Goal: Task Accomplishment & Management: Use online tool/utility

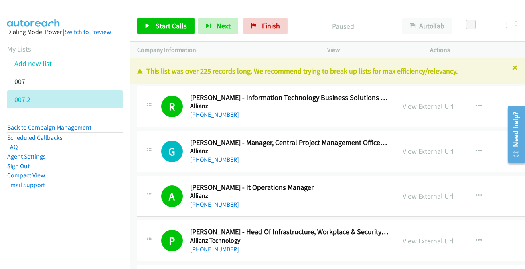
click at [350, 68] on icon at bounding box center [515, 69] width 6 height 6
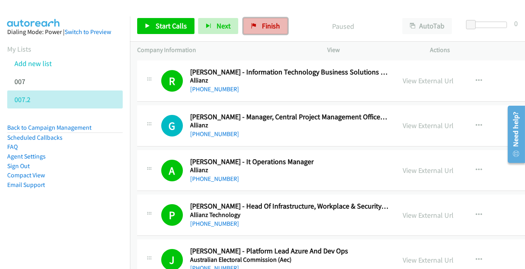
click at [270, 26] on span "Finish" at bounding box center [271, 25] width 18 height 9
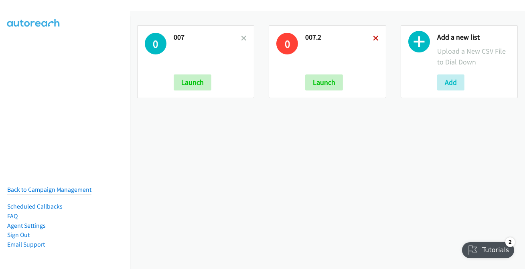
click at [373, 36] on icon at bounding box center [376, 39] width 6 height 6
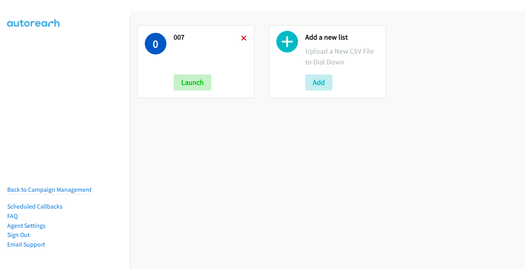
click at [241, 38] on icon at bounding box center [244, 39] width 6 height 6
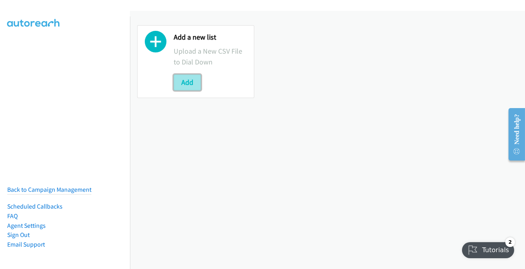
click at [189, 79] on button "Add" at bounding box center [187, 83] width 27 height 16
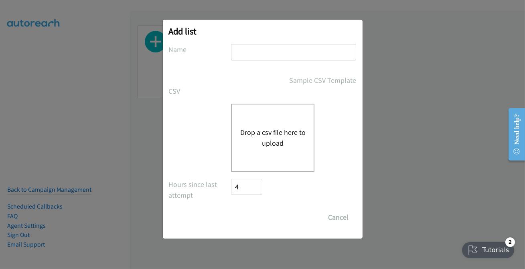
click at [239, 55] on input "text" at bounding box center [293, 52] width 125 height 16
type input "007"
click at [293, 146] on button "Drop a csv file here to upload" at bounding box center [273, 138] width 66 height 22
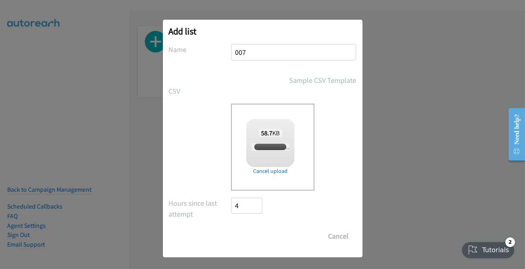
checkbox input "true"
click at [242, 238] on input "Save List" at bounding box center [252, 237] width 42 height 16
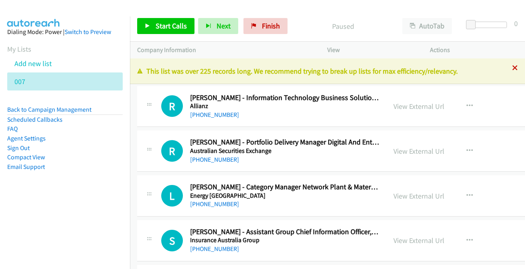
click at [512, 68] on icon at bounding box center [515, 69] width 6 height 6
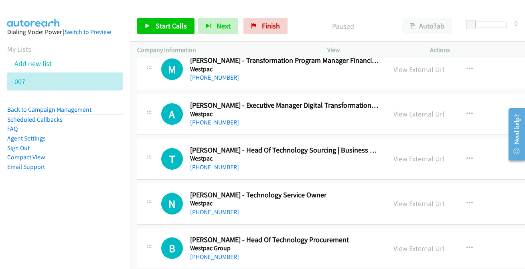
scroll to position [12041, 0]
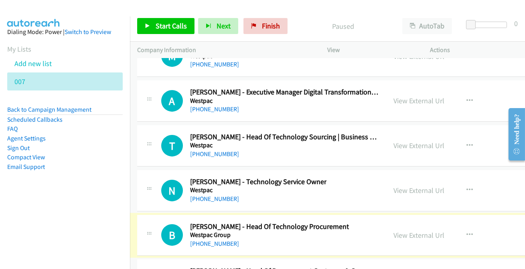
click at [193, 240] on link "[PHONE_NUMBER]" at bounding box center [214, 244] width 49 height 8
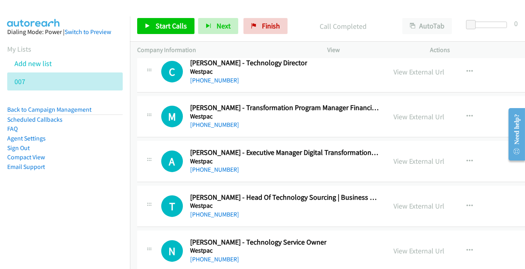
scroll to position [11968, 0]
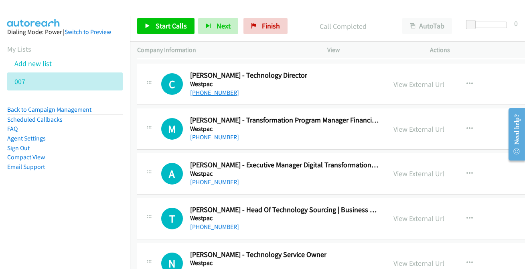
click at [220, 89] on link "[PHONE_NUMBER]" at bounding box center [214, 93] width 49 height 8
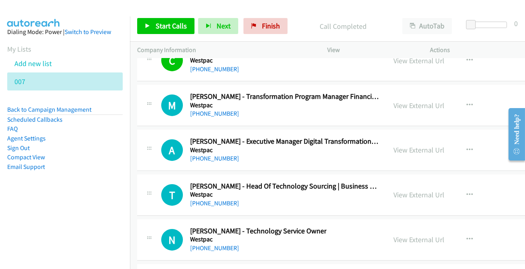
scroll to position [12004, 0]
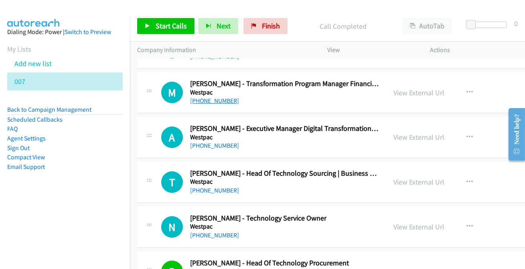
click at [212, 97] on link "[PHONE_NUMBER]" at bounding box center [214, 101] width 49 height 8
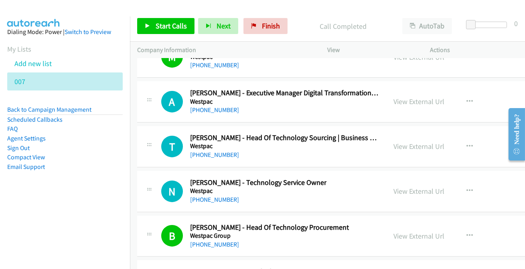
scroll to position [12041, 0]
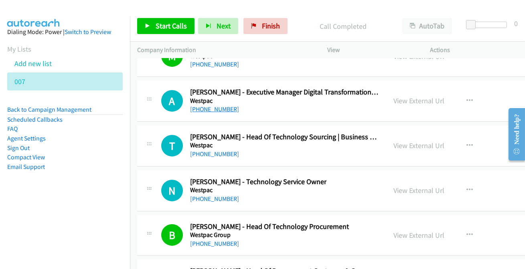
click at [217, 105] on link "[PHONE_NUMBER]" at bounding box center [214, 109] width 49 height 8
click at [212, 150] on link "[PHONE_NUMBER]" at bounding box center [214, 154] width 49 height 8
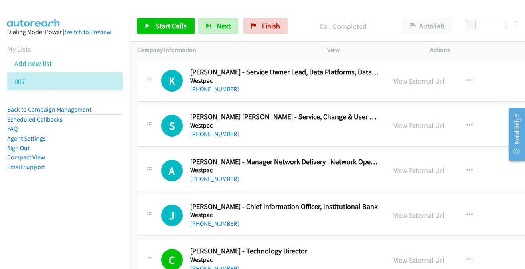
scroll to position [11785, 0]
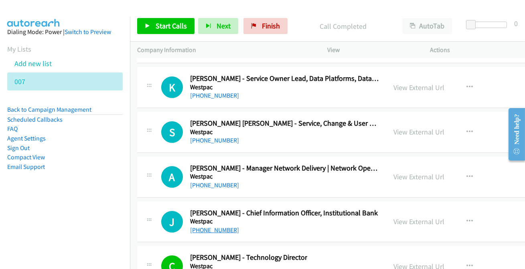
click at [222, 227] on link "[PHONE_NUMBER]" at bounding box center [214, 231] width 49 height 8
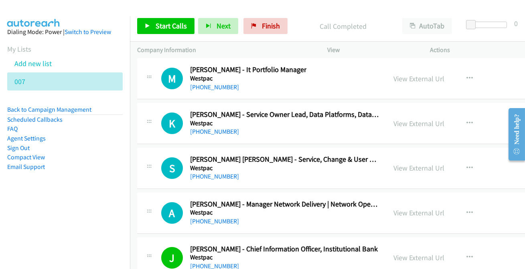
scroll to position [11713, 0]
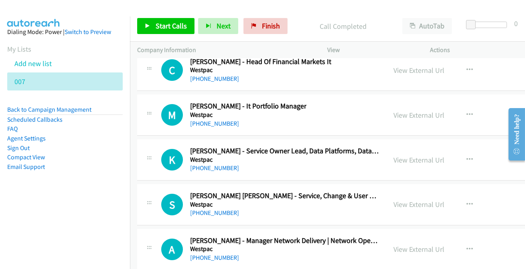
drag, startPoint x: 207, startPoint y: 245, endPoint x: 211, endPoint y: 234, distance: 12.4
drag, startPoint x: 217, startPoint y: 243, endPoint x: 226, endPoint y: 236, distance: 11.5
click at [217, 254] on link "[PHONE_NUMBER]" at bounding box center [214, 258] width 49 height 8
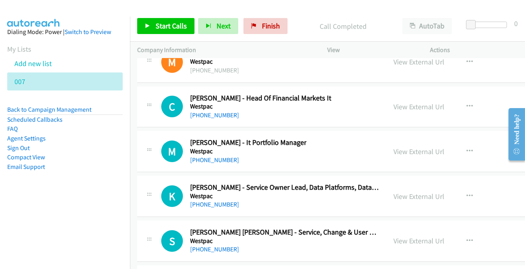
scroll to position [11640, 0]
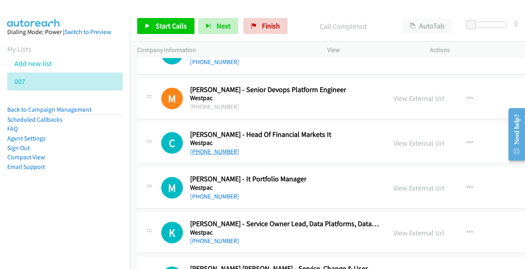
click at [211, 148] on link "[PHONE_NUMBER]" at bounding box center [214, 152] width 49 height 8
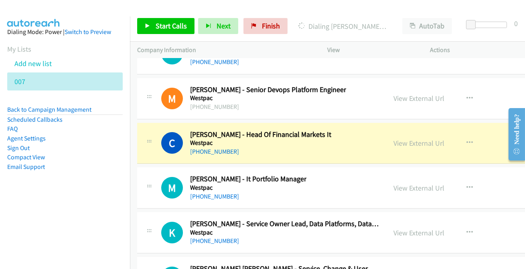
scroll to position [11676, 0]
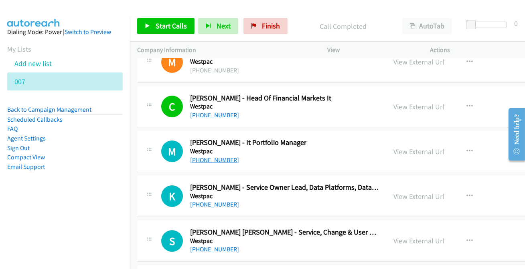
click at [199, 156] on link "[PHONE_NUMBER]" at bounding box center [214, 160] width 49 height 8
click at [213, 201] on link "[PHONE_NUMBER]" at bounding box center [214, 205] width 49 height 8
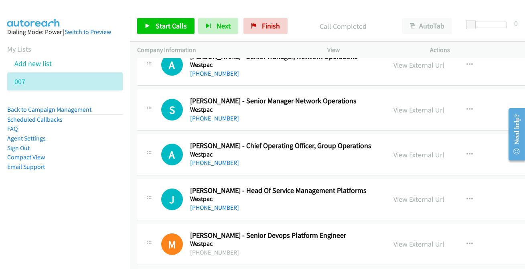
scroll to position [11457, 0]
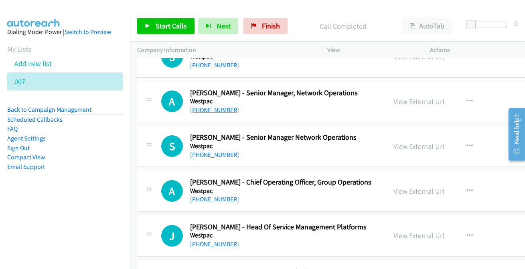
click at [215, 106] on link "[PHONE_NUMBER]" at bounding box center [214, 110] width 49 height 8
click at [206, 151] on link "[PHONE_NUMBER]" at bounding box center [214, 155] width 49 height 8
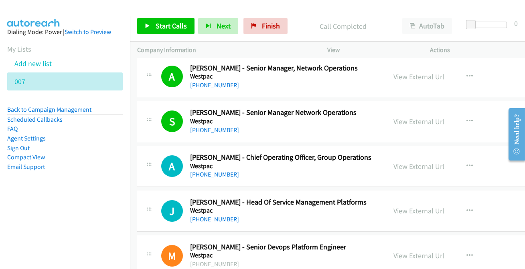
scroll to position [11494, 0]
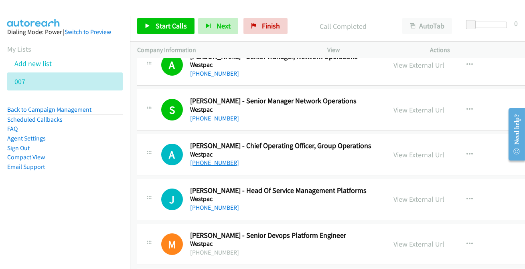
click at [227, 159] on link "[PHONE_NUMBER]" at bounding box center [214, 163] width 49 height 8
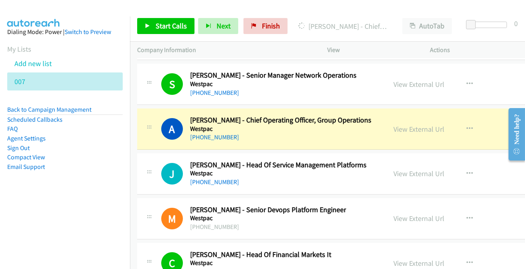
scroll to position [11530, 0]
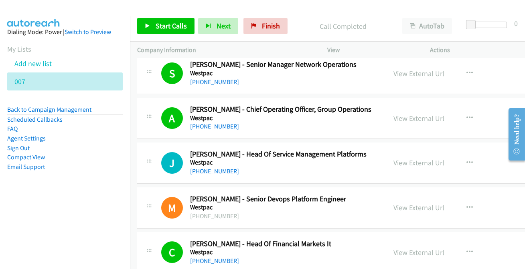
click at [216, 168] on link "[PHONE_NUMBER]" at bounding box center [214, 172] width 49 height 8
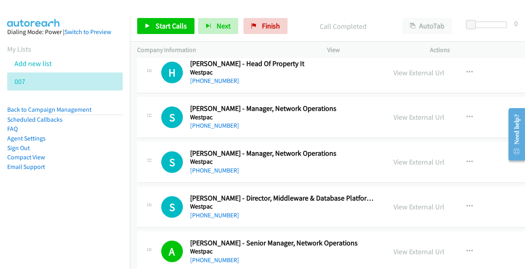
scroll to position [11312, 0]
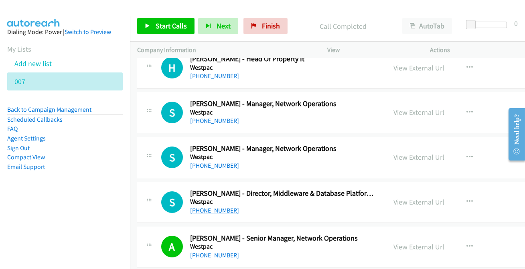
click at [216, 207] on link "[PHONE_NUMBER]" at bounding box center [214, 211] width 49 height 8
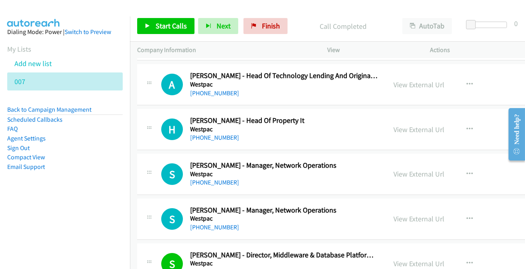
scroll to position [11239, 0]
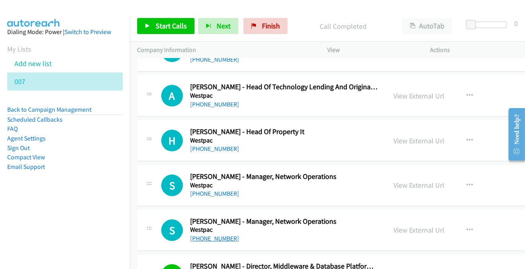
click at [209, 235] on link "[PHONE_NUMBER]" at bounding box center [214, 239] width 49 height 8
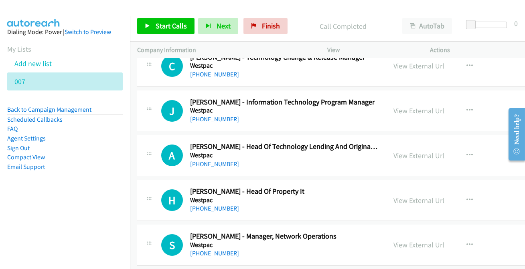
scroll to position [11166, 0]
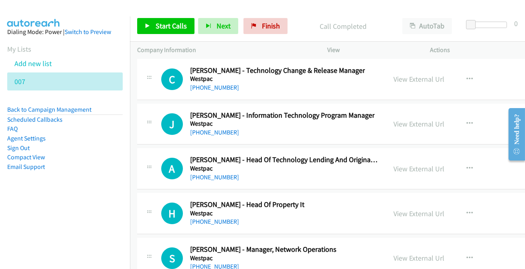
click at [225, 263] on link "[PHONE_NUMBER]" at bounding box center [214, 267] width 49 height 8
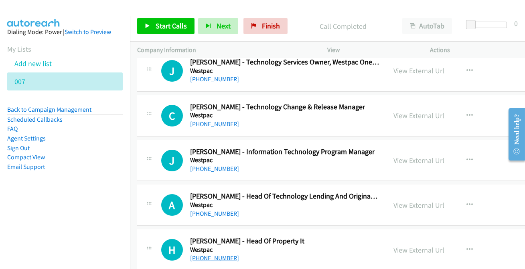
click at [224, 255] on link "[PHONE_NUMBER]" at bounding box center [214, 259] width 49 height 8
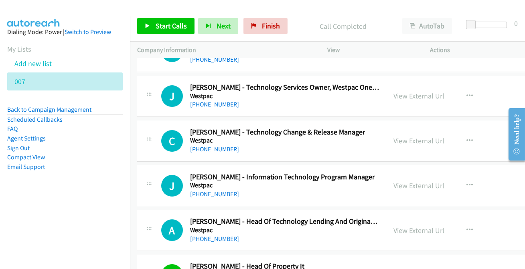
scroll to position [11093, 0]
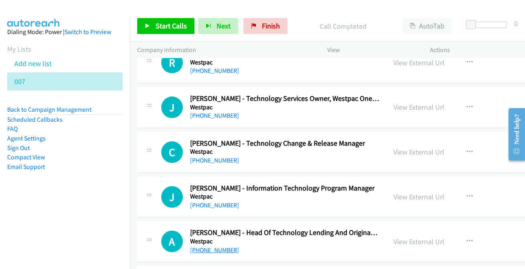
click at [214, 247] on link "[PHONE_NUMBER]" at bounding box center [214, 251] width 49 height 8
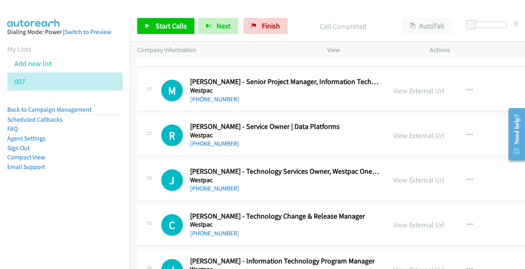
scroll to position [11056, 0]
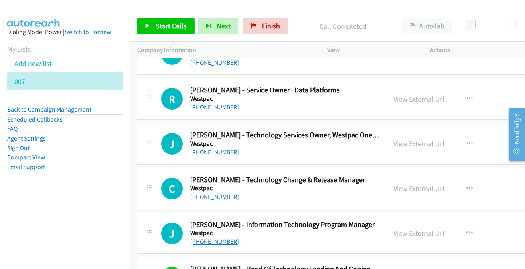
click at [230, 238] on link "[PHONE_NUMBER]" at bounding box center [214, 242] width 49 height 8
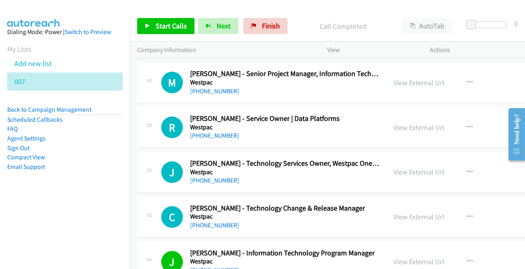
scroll to position [10983, 0]
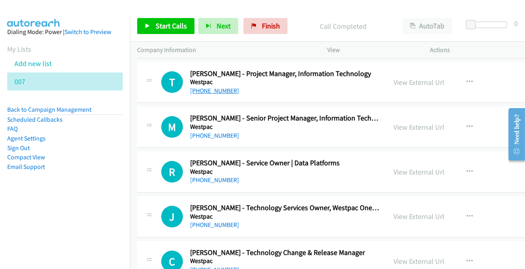
click at [196, 87] on link "[PHONE_NUMBER]" at bounding box center [214, 91] width 49 height 8
click at [201, 132] on link "[PHONE_NUMBER]" at bounding box center [214, 136] width 49 height 8
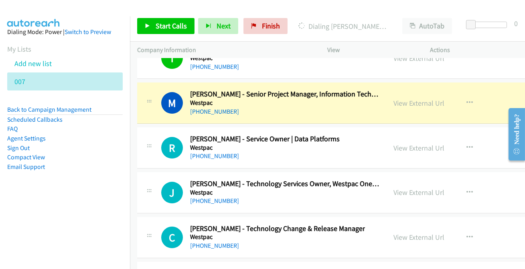
scroll to position [11020, 0]
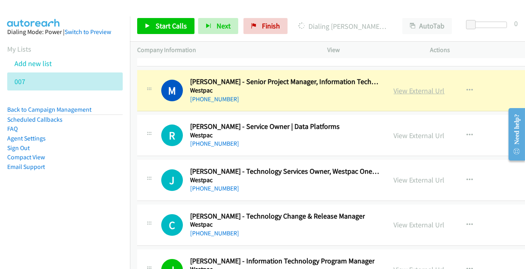
click at [421, 86] on link "View External Url" at bounding box center [419, 90] width 51 height 9
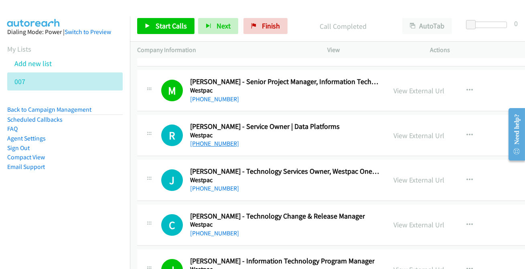
click at [215, 140] on link "[PHONE_NUMBER]" at bounding box center [214, 144] width 49 height 8
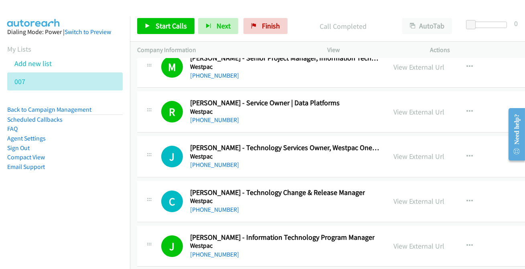
scroll to position [11056, 0]
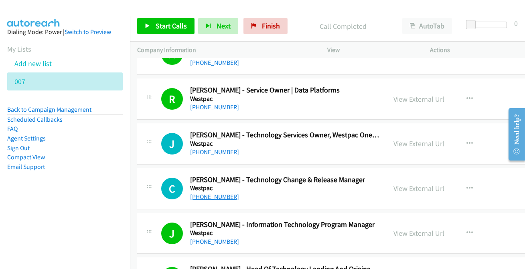
click at [219, 193] on link "[PHONE_NUMBER]" at bounding box center [214, 197] width 49 height 8
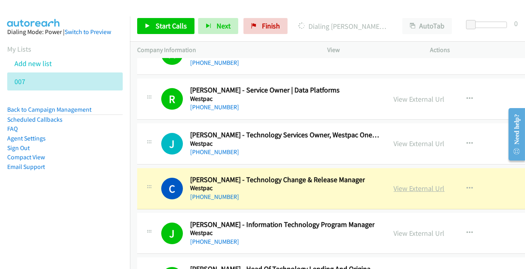
click at [416, 184] on link "View External Url" at bounding box center [419, 188] width 51 height 9
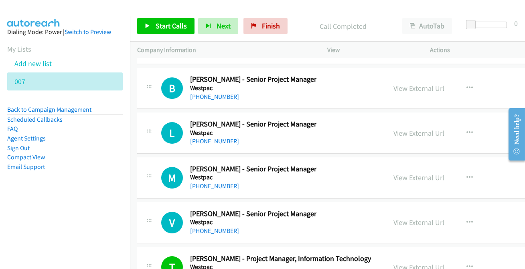
scroll to position [10838, 0]
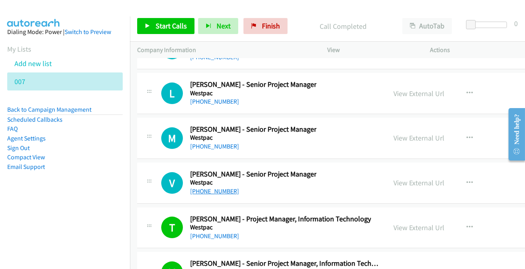
click at [200, 188] on link "[PHONE_NUMBER]" at bounding box center [214, 192] width 49 height 8
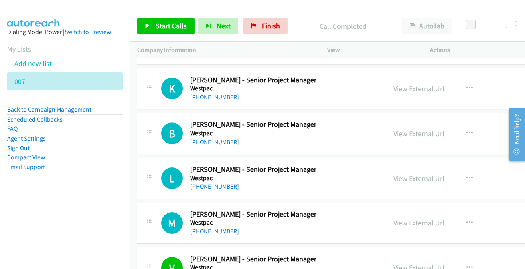
scroll to position [10801, 0]
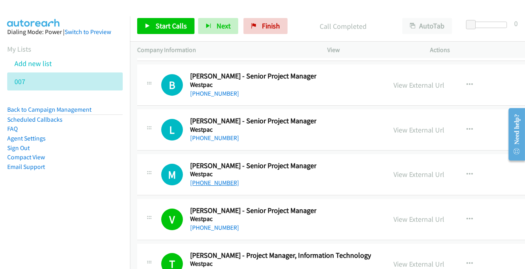
click at [220, 179] on link "[PHONE_NUMBER]" at bounding box center [214, 183] width 49 height 8
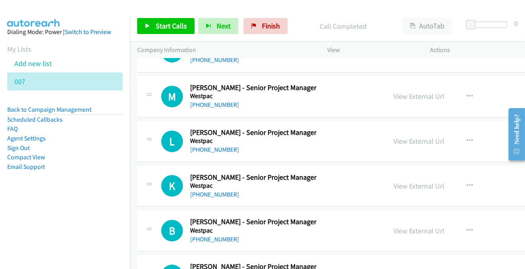
scroll to position [10728, 0]
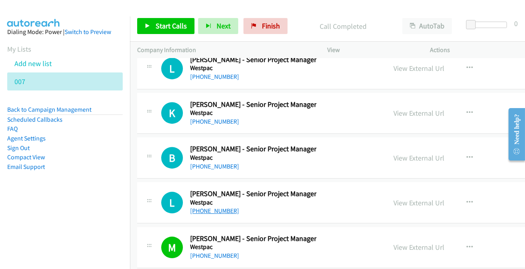
click at [213, 207] on link "[PHONE_NUMBER]" at bounding box center [214, 211] width 49 height 8
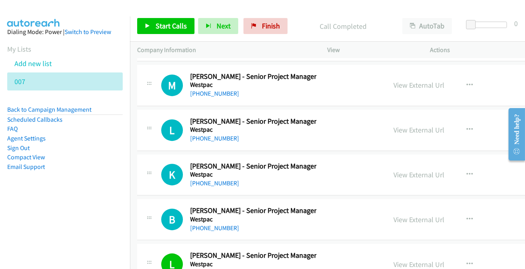
scroll to position [10655, 0]
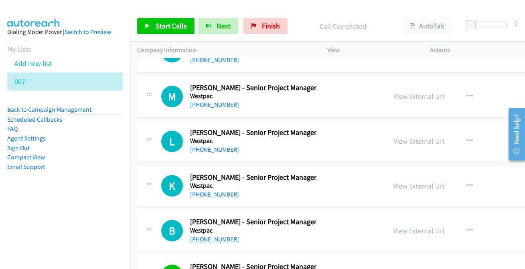
click at [209, 236] on link "[PHONE_NUMBER]" at bounding box center [214, 240] width 49 height 8
drag, startPoint x: 214, startPoint y: 182, endPoint x: 224, endPoint y: 184, distance: 10.1
click at [215, 191] on link "[PHONE_NUMBER]" at bounding box center [214, 195] width 49 height 8
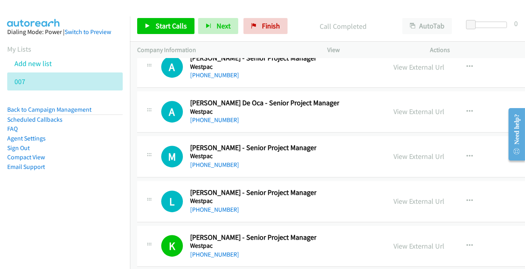
scroll to position [10582, 0]
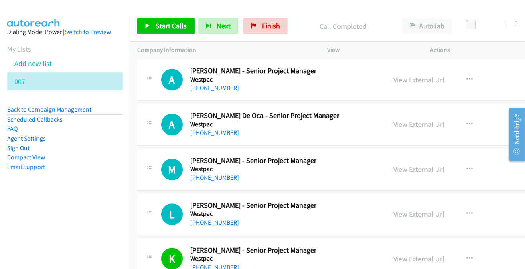
click at [205, 219] on link "[PHONE_NUMBER]" at bounding box center [214, 223] width 49 height 8
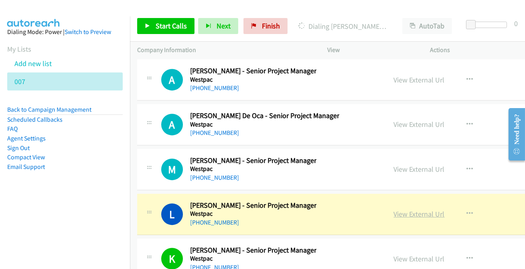
click at [421, 210] on link "View External Url" at bounding box center [419, 214] width 51 height 9
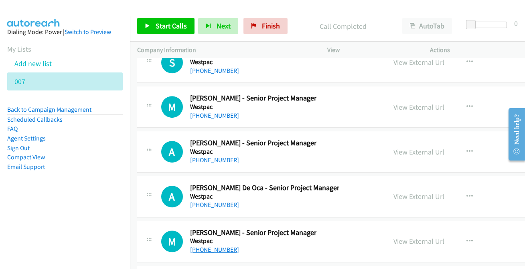
scroll to position [10510, 0]
click at [198, 247] on link "[PHONE_NUMBER]" at bounding box center [214, 251] width 49 height 8
click at [221, 202] on link "[PHONE_NUMBER]" at bounding box center [214, 206] width 49 height 8
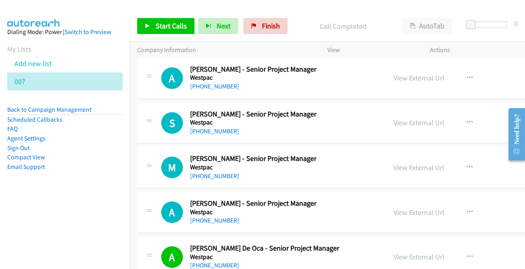
scroll to position [10437, 0]
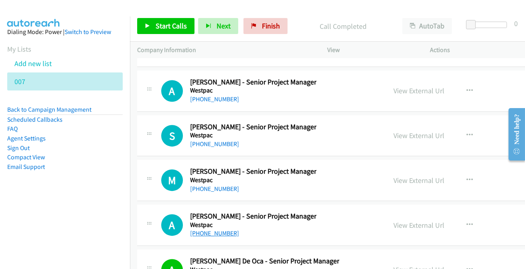
click at [207, 230] on link "[PHONE_NUMBER]" at bounding box center [214, 234] width 49 height 8
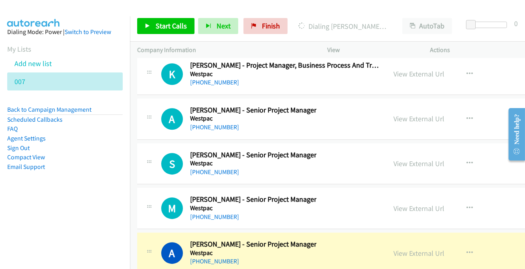
scroll to position [10400, 0]
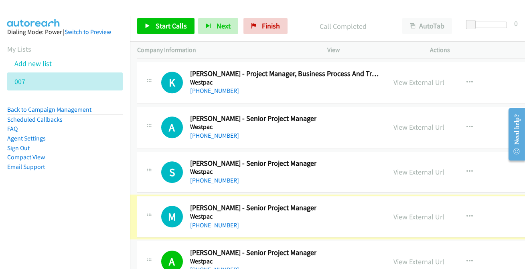
click at [215, 222] on link "[PHONE_NUMBER]" at bounding box center [214, 226] width 49 height 8
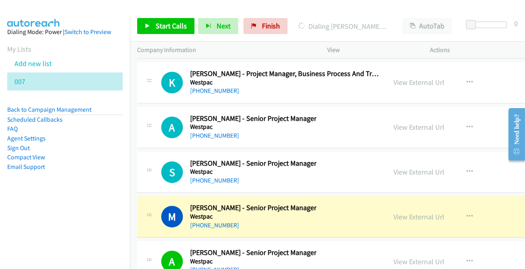
scroll to position [10364, 0]
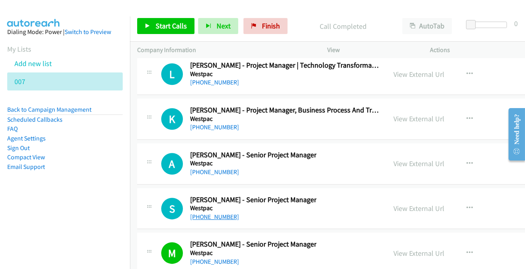
click at [210, 213] on link "[PHONE_NUMBER]" at bounding box center [214, 217] width 49 height 8
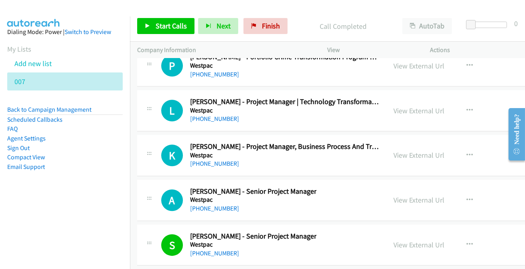
scroll to position [10291, 0]
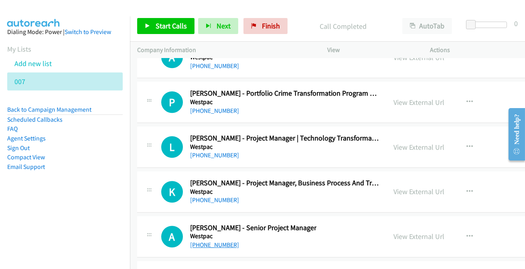
click at [209, 241] on link "[PHONE_NUMBER]" at bounding box center [214, 245] width 49 height 8
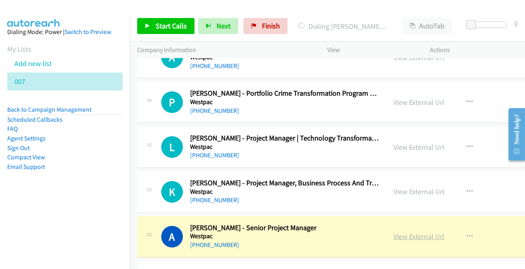
click at [402, 232] on link "View External Url" at bounding box center [419, 236] width 51 height 9
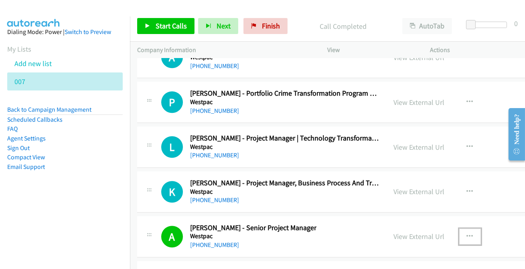
click at [469, 234] on icon "button" at bounding box center [470, 237] width 6 height 6
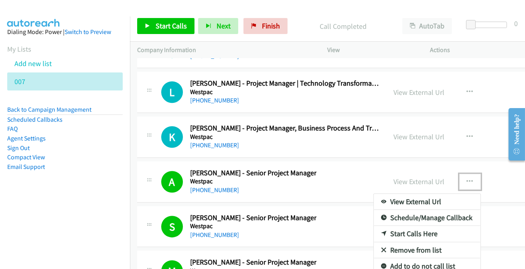
scroll to position [10364, 0]
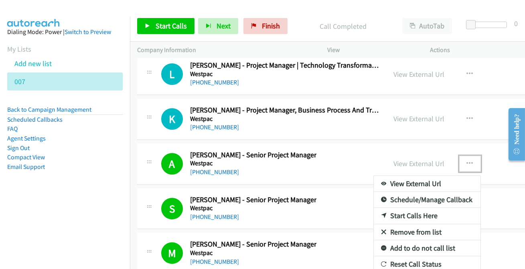
click at [418, 241] on link "Add to do not call list" at bounding box center [427, 249] width 107 height 16
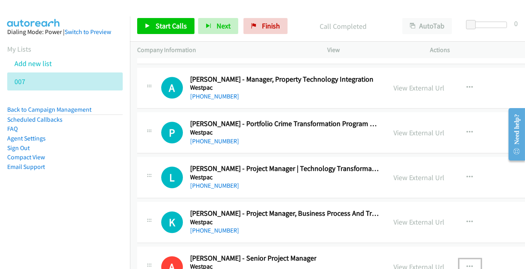
scroll to position [10254, 0]
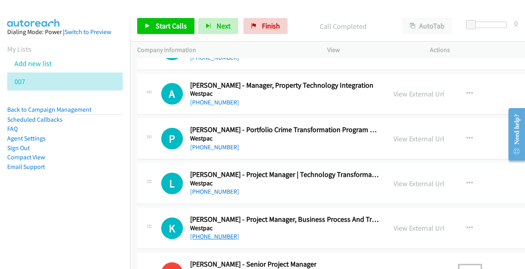
click at [220, 233] on link "[PHONE_NUMBER]" at bounding box center [214, 237] width 49 height 8
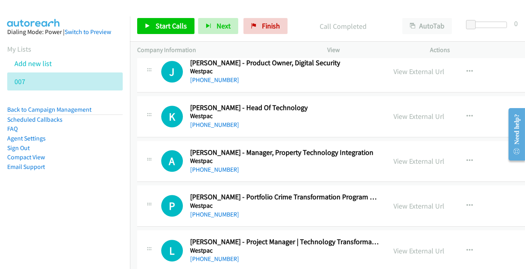
scroll to position [10181, 0]
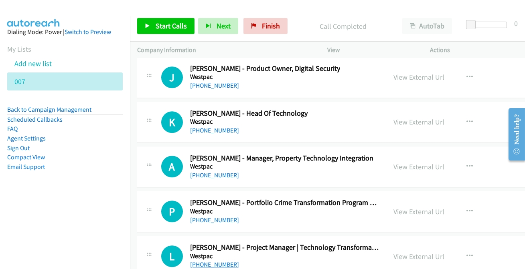
click at [224, 261] on link "[PHONE_NUMBER]" at bounding box center [214, 265] width 49 height 8
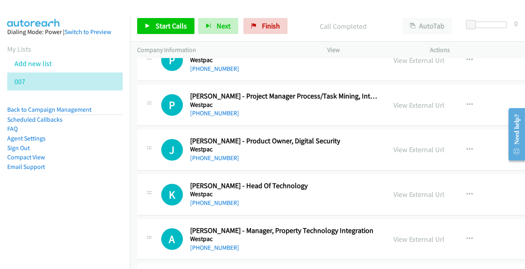
scroll to position [10145, 0]
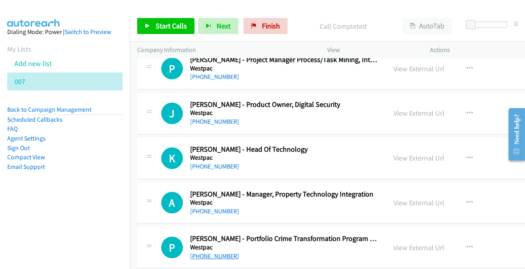
click at [197, 253] on link "[PHONE_NUMBER]" at bounding box center [214, 257] width 49 height 8
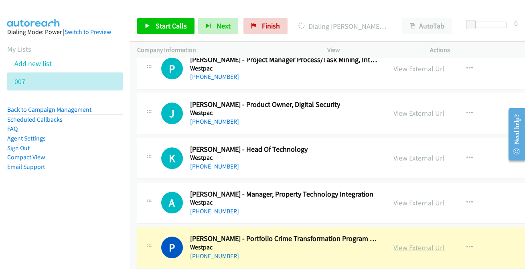
click at [411, 243] on link "View External Url" at bounding box center [419, 247] width 51 height 9
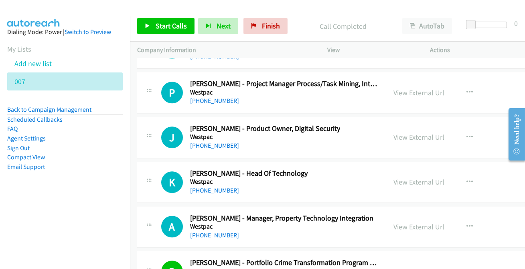
scroll to position [10109, 0]
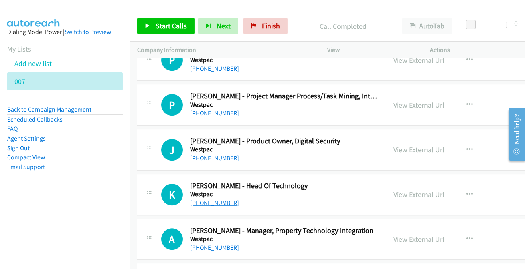
click at [200, 199] on link "[PHONE_NUMBER]" at bounding box center [214, 203] width 49 height 8
click at [210, 244] on link "[PHONE_NUMBER]" at bounding box center [214, 248] width 49 height 8
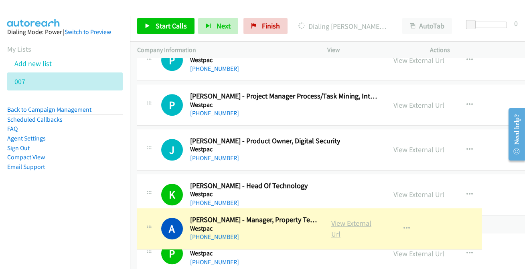
drag, startPoint x: 377, startPoint y: 217, endPoint x: 369, endPoint y: 219, distance: 9.0
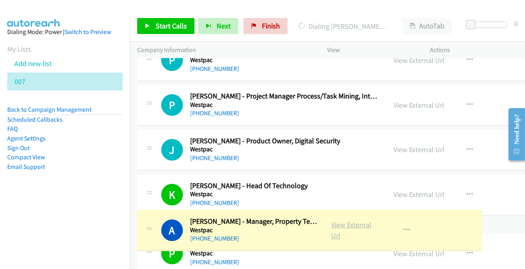
drag, startPoint x: 373, startPoint y: 218, endPoint x: 348, endPoint y: 222, distance: 24.3
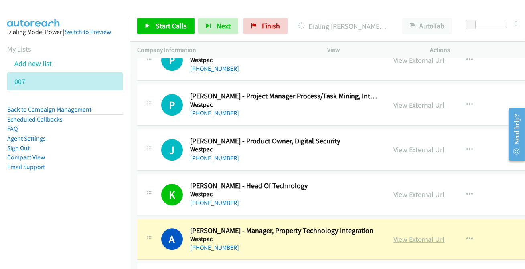
click at [422, 235] on link "View External Url" at bounding box center [419, 239] width 51 height 9
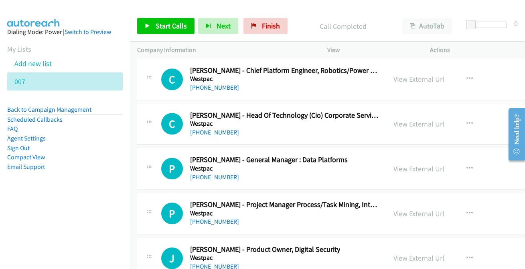
scroll to position [9987, 0]
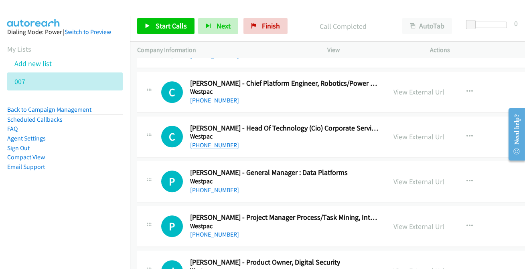
click at [218, 142] on link "[PHONE_NUMBER]" at bounding box center [214, 146] width 49 height 8
drag, startPoint x: 203, startPoint y: 180, endPoint x: 192, endPoint y: 180, distance: 11.2
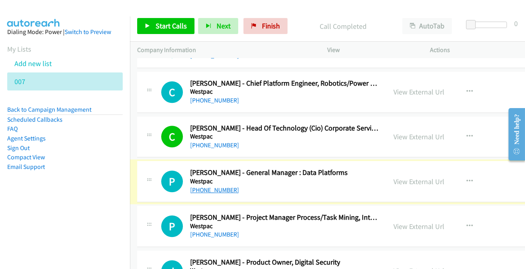
drag, startPoint x: 202, startPoint y: 178, endPoint x: 208, endPoint y: 177, distance: 6.1
click at [208, 186] on link "[PHONE_NUMBER]" at bounding box center [214, 190] width 49 height 8
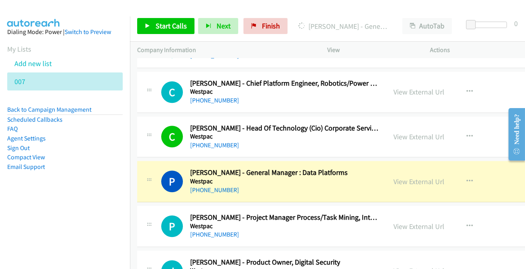
click at [255, 186] on div "[PHONE_NUMBER]" at bounding box center [269, 191] width 158 height 10
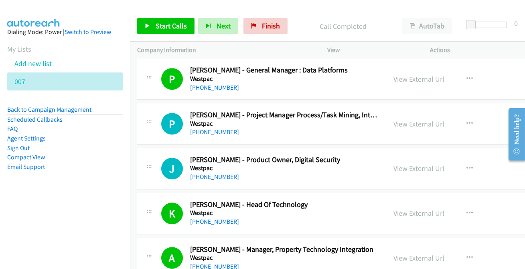
scroll to position [10097, 0]
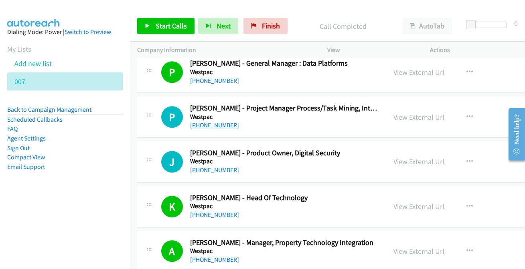
click at [218, 122] on link "[PHONE_NUMBER]" at bounding box center [214, 126] width 49 height 8
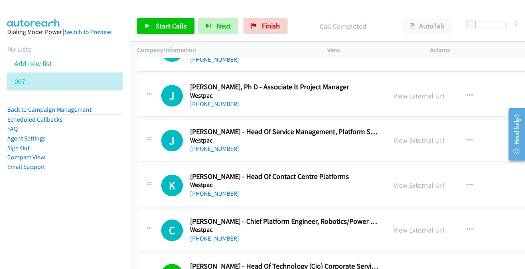
scroll to position [9841, 0]
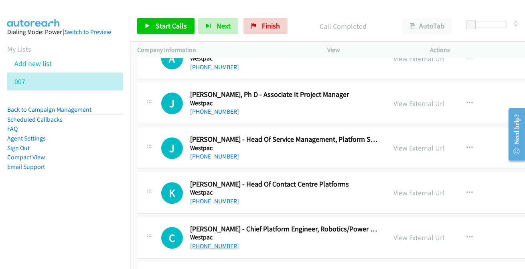
click at [220, 243] on link "[PHONE_NUMBER]" at bounding box center [214, 247] width 49 height 8
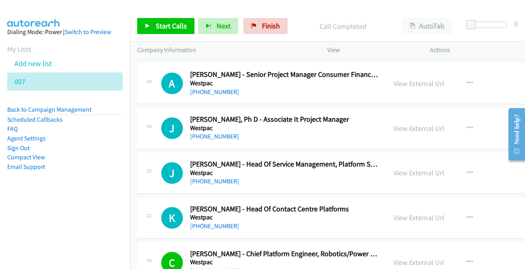
scroll to position [9805, 0]
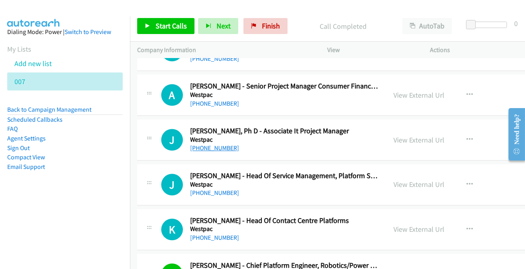
click at [209, 144] on link "[PHONE_NUMBER]" at bounding box center [214, 148] width 49 height 8
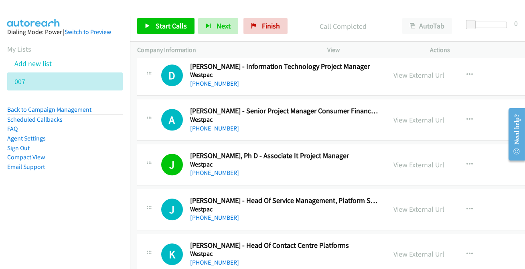
scroll to position [9768, 0]
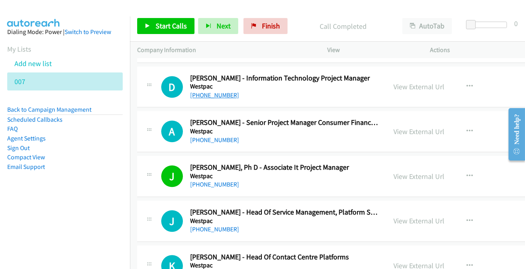
click at [207, 91] on link "[PHONE_NUMBER]" at bounding box center [214, 95] width 49 height 8
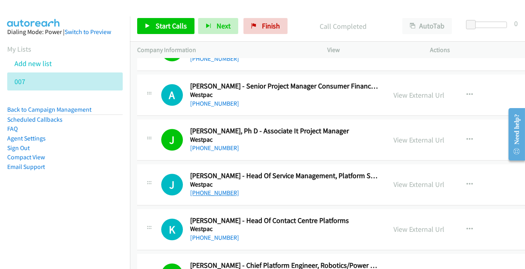
click at [208, 189] on link "[PHONE_NUMBER]" at bounding box center [214, 193] width 49 height 8
click at [214, 234] on link "[PHONE_NUMBER]" at bounding box center [214, 238] width 49 height 8
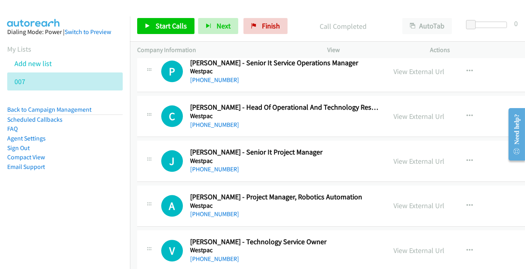
scroll to position [9550, 0]
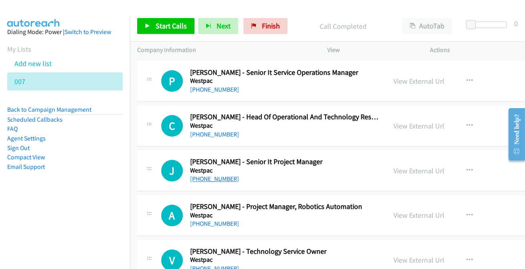
click at [217, 175] on link "[PHONE_NUMBER]" at bounding box center [214, 179] width 49 height 8
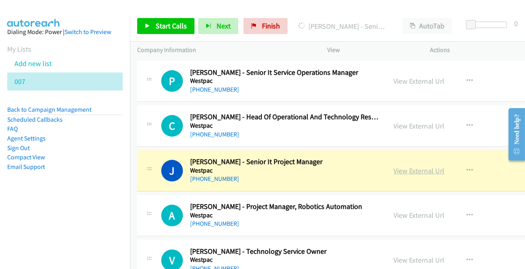
click at [406, 166] on link "View External Url" at bounding box center [419, 170] width 51 height 9
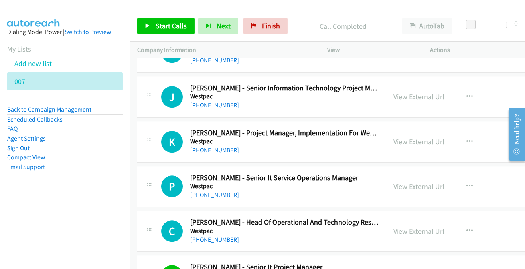
scroll to position [9440, 0]
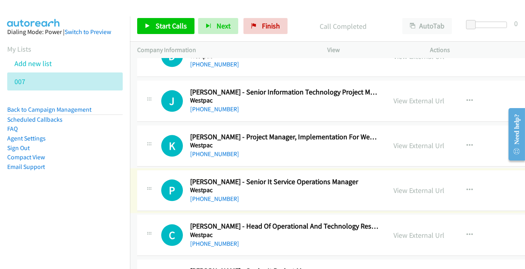
click at [212, 195] on link "[PHONE_NUMBER]" at bounding box center [214, 199] width 49 height 8
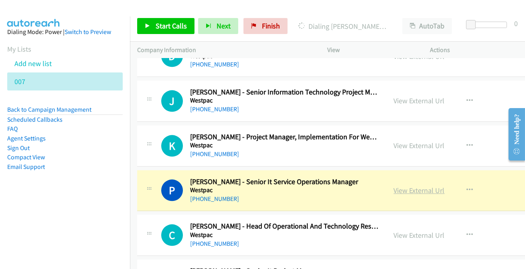
click at [425, 186] on link "View External Url" at bounding box center [419, 190] width 51 height 9
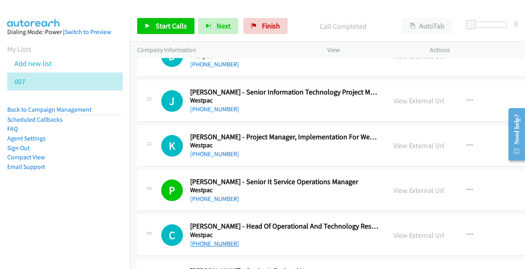
click at [226, 240] on link "[PHONE_NUMBER]" at bounding box center [214, 244] width 49 height 8
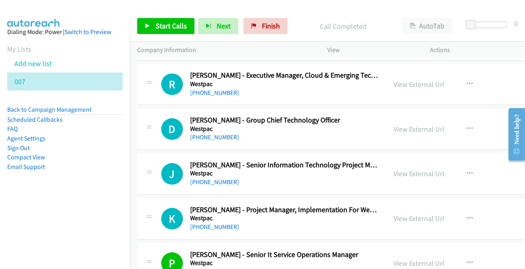
scroll to position [9331, 0]
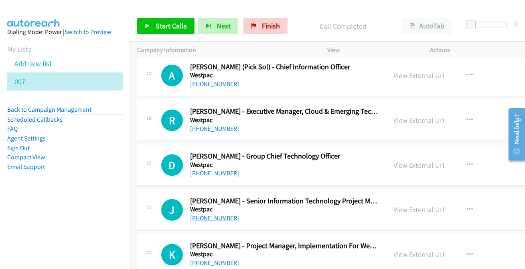
click at [206, 215] on link "[PHONE_NUMBER]" at bounding box center [214, 219] width 49 height 8
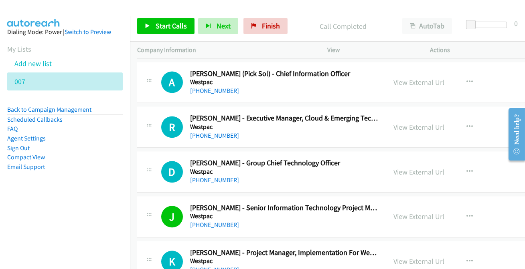
scroll to position [9367, 0]
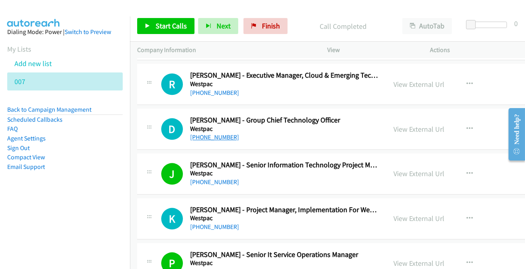
click at [214, 134] on link "[PHONE_NUMBER]" at bounding box center [214, 138] width 49 height 8
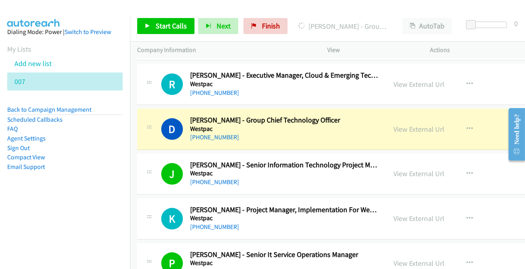
scroll to position [9331, 0]
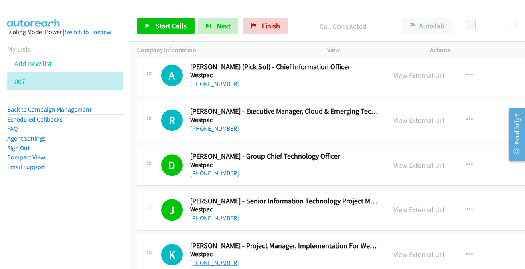
click at [220, 259] on link "[PHONE_NUMBER]" at bounding box center [214, 263] width 49 height 8
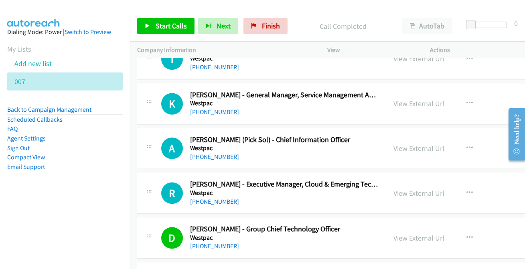
scroll to position [9222, 0]
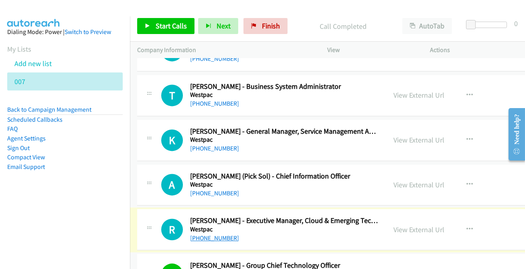
click at [215, 235] on link "[PHONE_NUMBER]" at bounding box center [214, 239] width 49 height 8
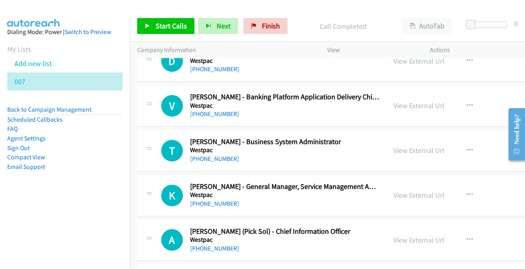
scroll to position [9149, 0]
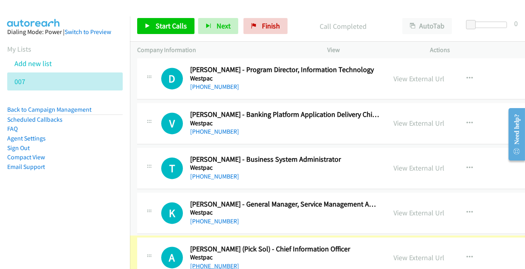
click at [211, 263] on link "[PHONE_NUMBER]" at bounding box center [214, 267] width 49 height 8
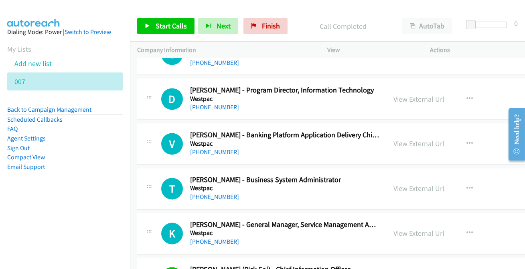
scroll to position [9112, 0]
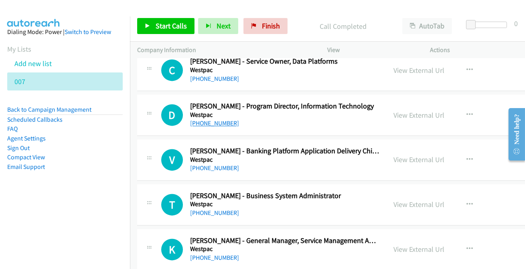
click at [209, 119] on link "[PHONE_NUMBER]" at bounding box center [214, 123] width 49 height 8
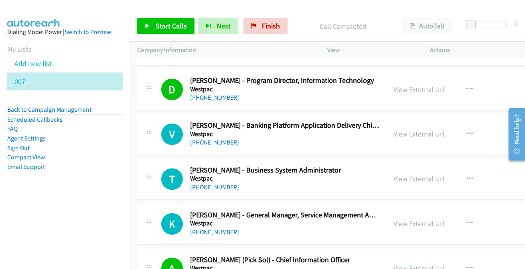
scroll to position [9149, 0]
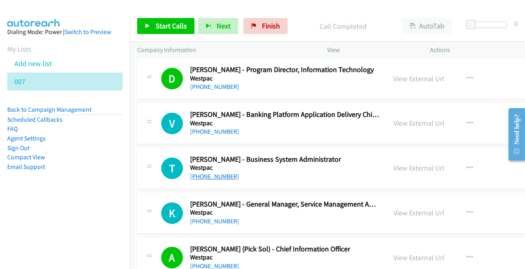
click at [211, 173] on link "[PHONE_NUMBER]" at bounding box center [214, 177] width 49 height 8
click at [209, 218] on link "[PHONE_NUMBER]" at bounding box center [214, 222] width 49 height 8
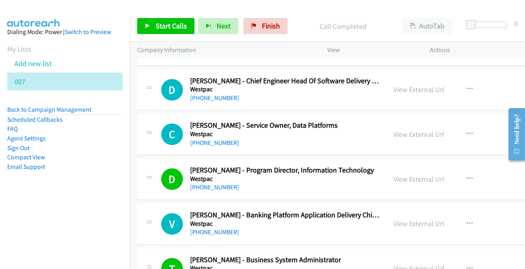
scroll to position [9039, 0]
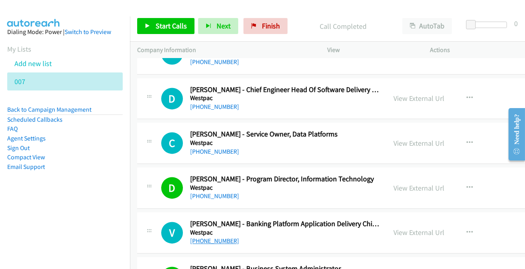
click at [218, 237] on link "[PHONE_NUMBER]" at bounding box center [214, 241] width 49 height 8
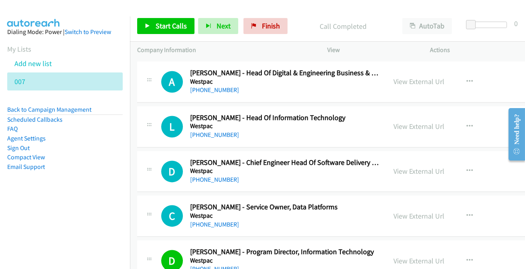
scroll to position [8930, 0]
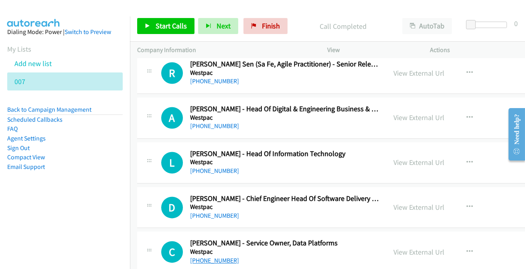
click at [223, 257] on link "[PHONE_NUMBER]" at bounding box center [214, 261] width 49 height 8
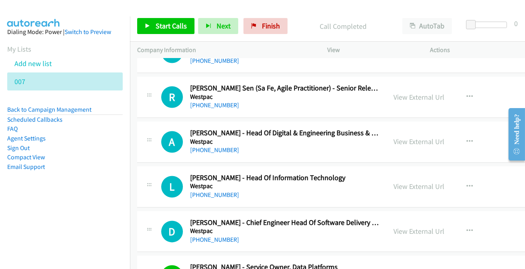
scroll to position [8894, 0]
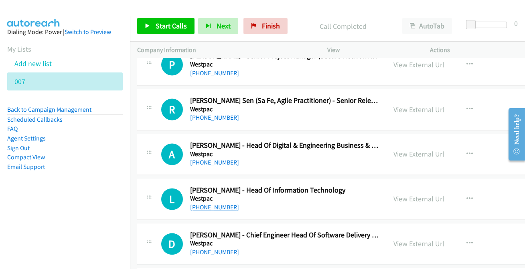
click at [225, 204] on link "[PHONE_NUMBER]" at bounding box center [214, 208] width 49 height 8
click at [216, 249] on link "[PHONE_NUMBER]" at bounding box center [214, 253] width 49 height 8
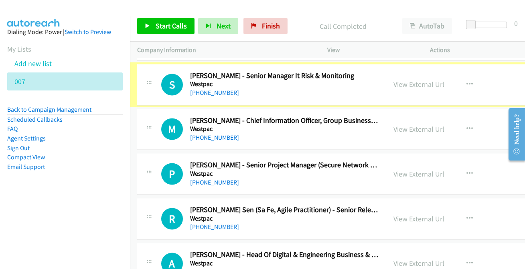
scroll to position [8784, 0]
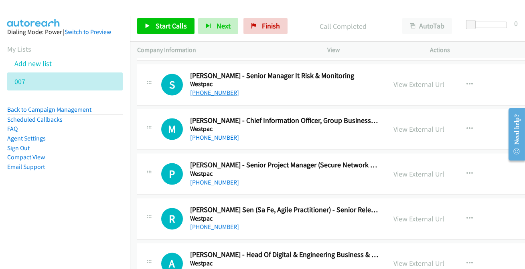
click at [224, 89] on link "[PHONE_NUMBER]" at bounding box center [214, 93] width 49 height 8
click at [205, 134] on link "[PHONE_NUMBER]" at bounding box center [214, 138] width 49 height 8
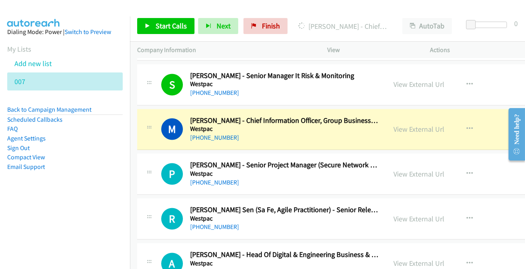
scroll to position [8821, 0]
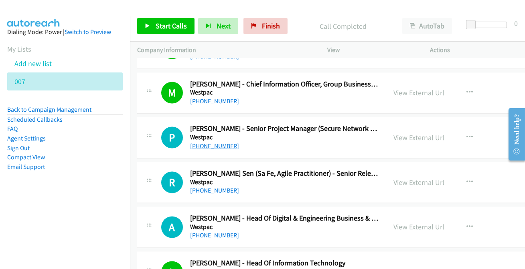
click at [211, 142] on link "[PHONE_NUMBER]" at bounding box center [214, 146] width 49 height 8
click at [219, 232] on link "[PHONE_NUMBER]" at bounding box center [214, 236] width 49 height 8
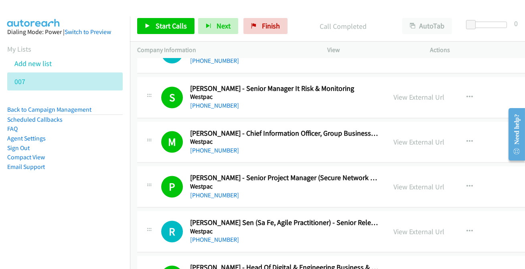
scroll to position [8784, 0]
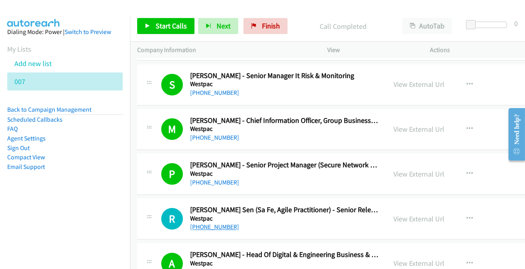
click at [216, 223] on link "[PHONE_NUMBER]" at bounding box center [214, 227] width 49 height 8
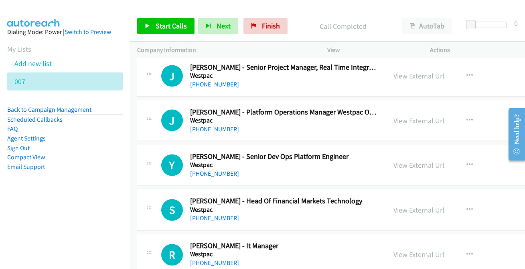
scroll to position [8565, 0]
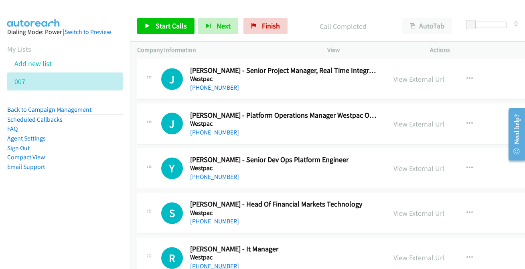
click at [210, 263] on link "[PHONE_NUMBER]" at bounding box center [214, 267] width 49 height 8
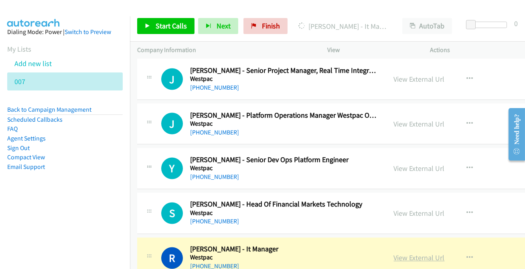
click at [412, 254] on link "View External Url" at bounding box center [419, 258] width 51 height 9
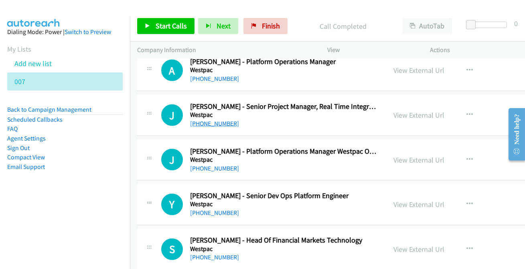
scroll to position [8493, 0]
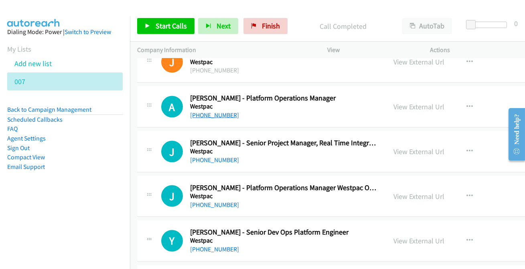
click at [219, 111] on link "[PHONE_NUMBER]" at bounding box center [214, 115] width 49 height 8
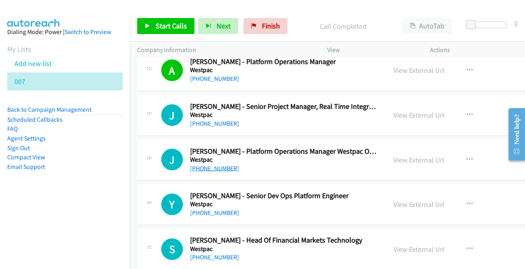
click at [219, 165] on link "[PHONE_NUMBER]" at bounding box center [214, 169] width 49 height 8
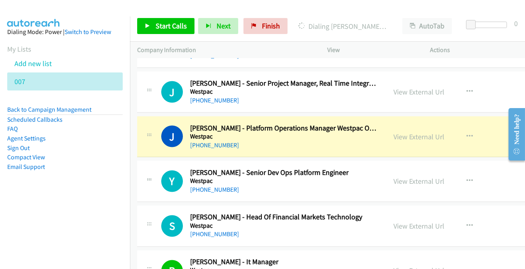
scroll to position [8565, 0]
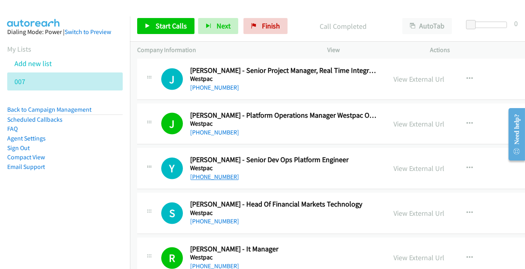
click at [198, 174] on link "[PHONE_NUMBER]" at bounding box center [214, 178] width 49 height 8
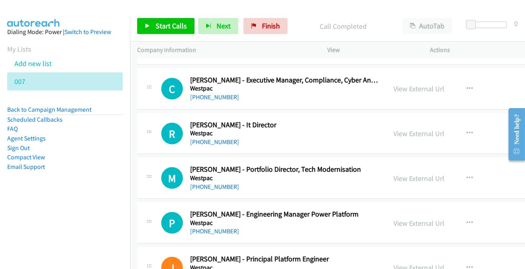
scroll to position [8274, 0]
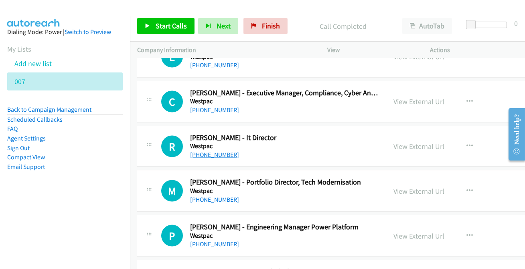
click at [207, 151] on link "[PHONE_NUMBER]" at bounding box center [214, 155] width 49 height 8
click at [216, 241] on link "[PHONE_NUMBER]" at bounding box center [214, 245] width 49 height 8
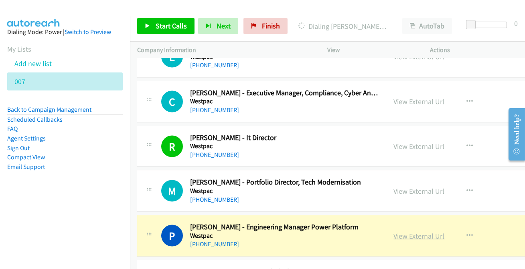
click at [420, 232] on link "View External Url" at bounding box center [419, 236] width 51 height 9
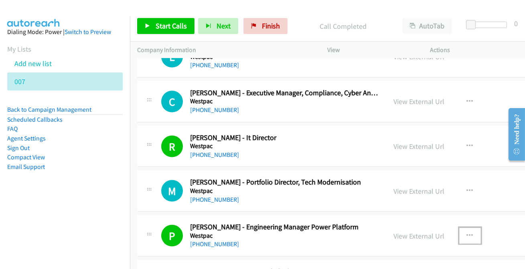
click at [467, 233] on icon "button" at bounding box center [470, 236] width 6 height 6
click at [465, 225] on div at bounding box center [262, 134] width 525 height 269
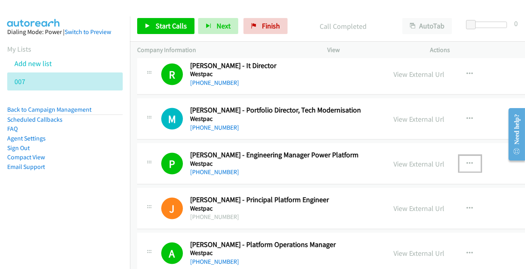
scroll to position [8347, 0]
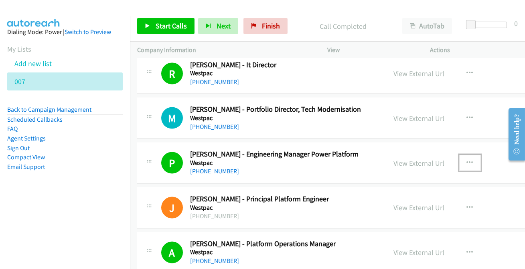
click at [468, 160] on icon "button" at bounding box center [470, 163] width 6 height 6
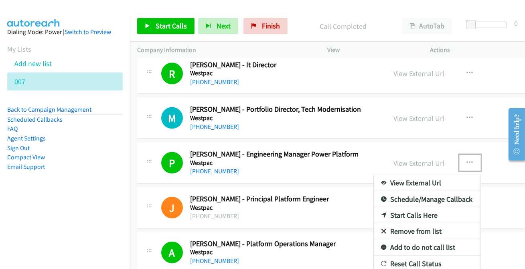
click at [420, 240] on link "Add to do not call list" at bounding box center [427, 248] width 107 height 16
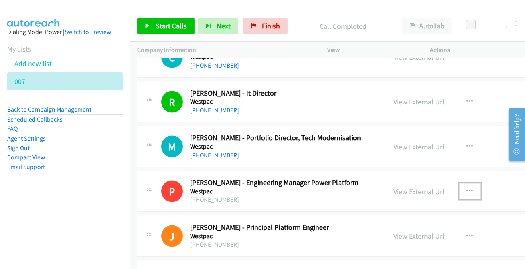
scroll to position [8274, 0]
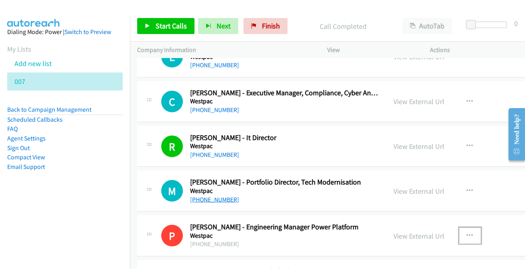
click at [212, 196] on link "[PHONE_NUMBER]" at bounding box center [214, 200] width 49 height 8
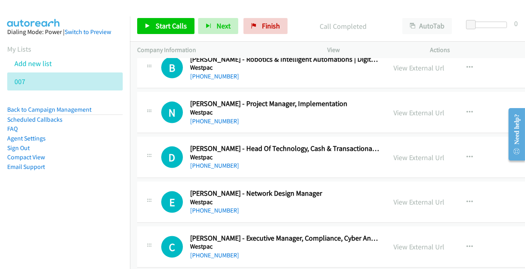
scroll to position [8128, 0]
click at [212, 252] on link "[PHONE_NUMBER]" at bounding box center [214, 256] width 49 height 8
click at [217, 207] on link "[PHONE_NUMBER]" at bounding box center [214, 211] width 49 height 8
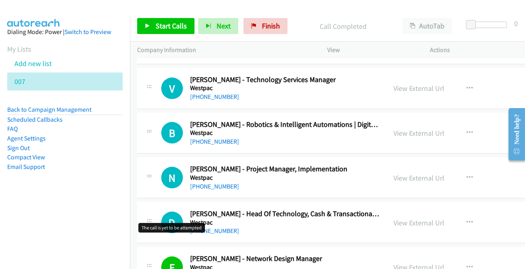
scroll to position [8055, 0]
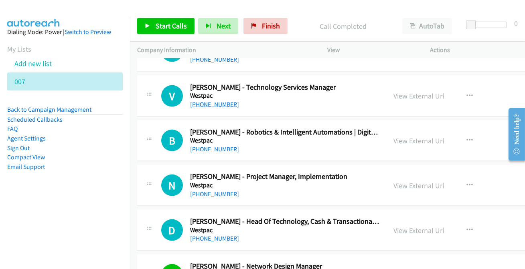
click at [225, 101] on link "[PHONE_NUMBER]" at bounding box center [214, 105] width 49 height 8
click at [201, 190] on link "[PHONE_NUMBER]" at bounding box center [214, 194] width 49 height 8
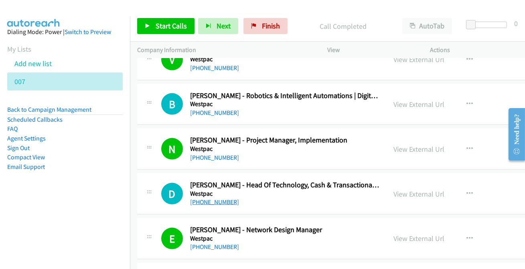
click at [213, 198] on link "[PHONE_NUMBER]" at bounding box center [214, 202] width 49 height 8
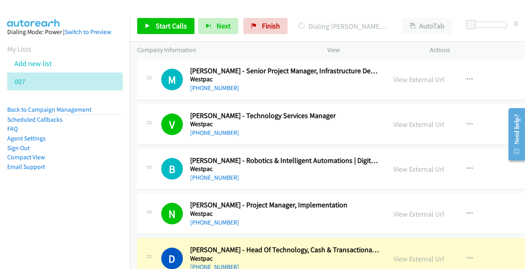
scroll to position [8019, 0]
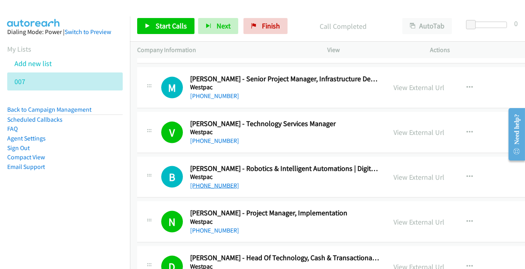
click at [222, 182] on link "[PHONE_NUMBER]" at bounding box center [214, 186] width 49 height 8
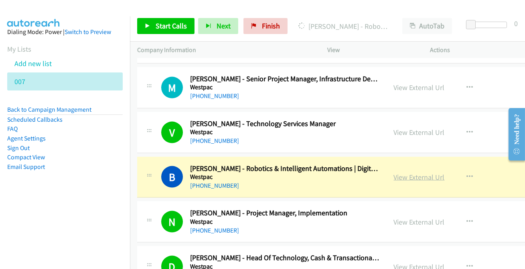
click at [415, 173] on link "View External Url" at bounding box center [419, 177] width 51 height 9
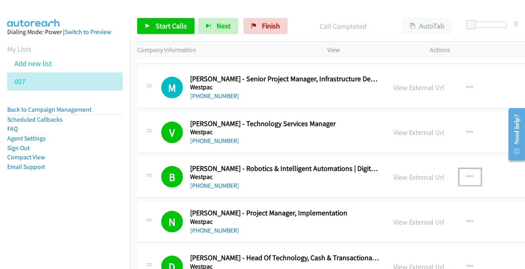
click at [472, 170] on button "button" at bounding box center [470, 177] width 22 height 16
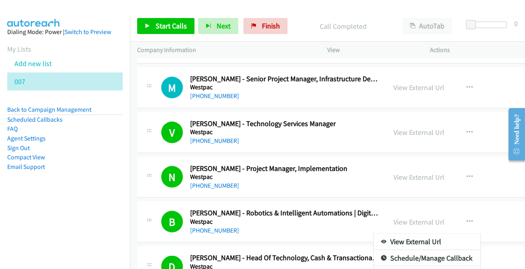
click at [468, 211] on div at bounding box center [262, 134] width 525 height 269
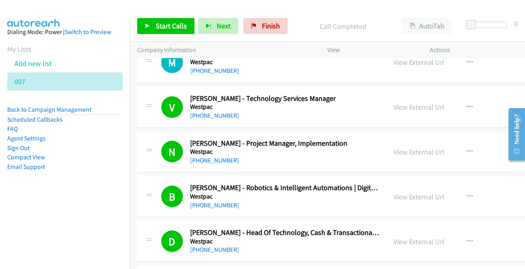
scroll to position [8055, 0]
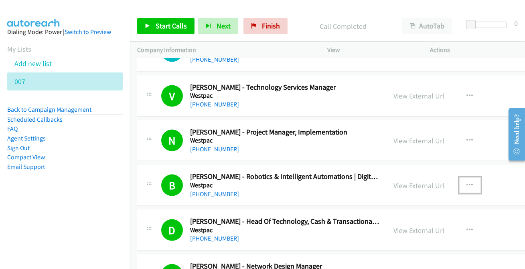
click at [474, 178] on button "button" at bounding box center [470, 186] width 22 height 16
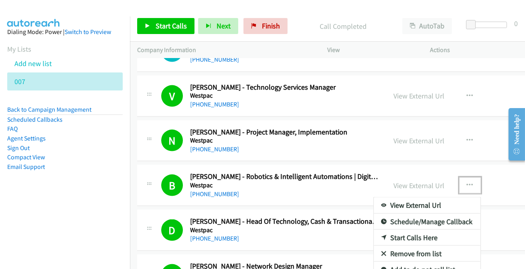
click at [429, 262] on link "Add to do not call list" at bounding box center [427, 270] width 107 height 16
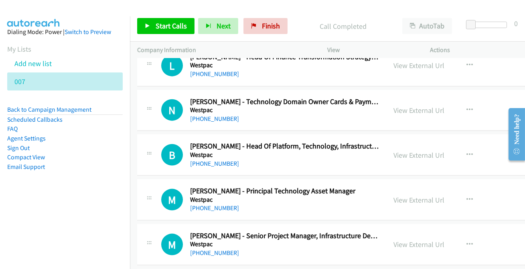
scroll to position [7873, 0]
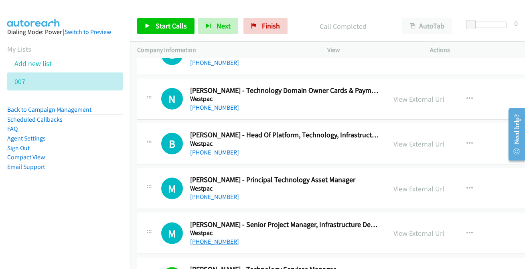
click at [211, 238] on link "[PHONE_NUMBER]" at bounding box center [214, 242] width 49 height 8
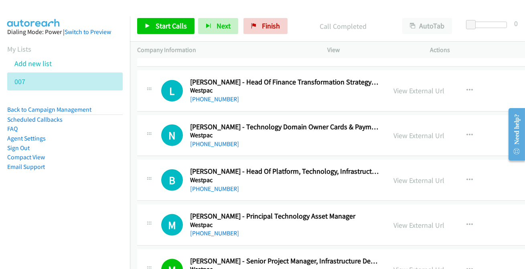
scroll to position [7800, 0]
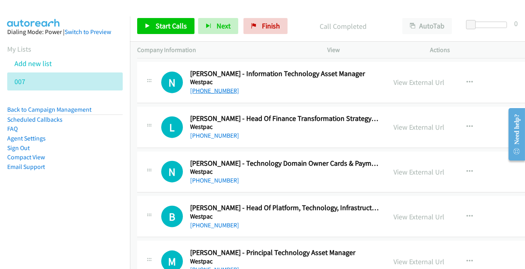
click at [212, 87] on link "[PHONE_NUMBER]" at bounding box center [214, 91] width 49 height 8
click at [225, 222] on link "[PHONE_NUMBER]" at bounding box center [214, 226] width 49 height 8
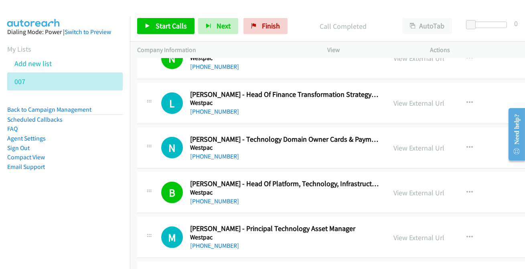
scroll to position [7836, 0]
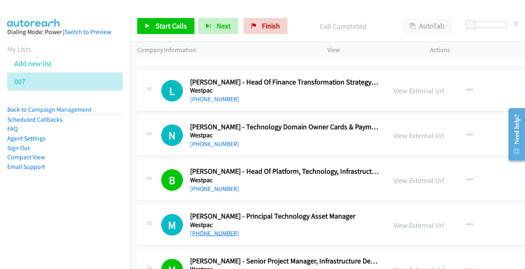
click at [221, 230] on link "[PHONE_NUMBER]" at bounding box center [214, 234] width 49 height 8
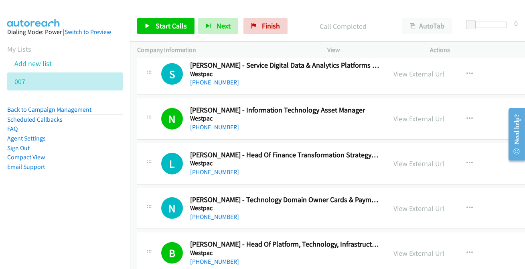
scroll to position [7727, 0]
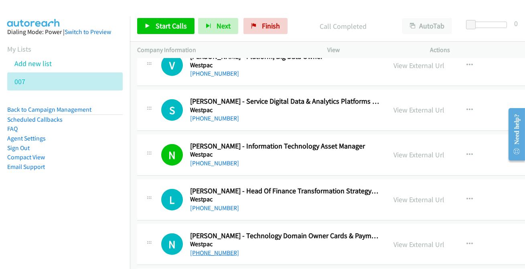
click at [221, 249] on link "[PHONE_NUMBER]" at bounding box center [214, 253] width 49 height 8
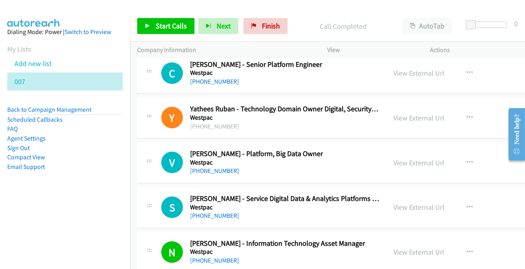
scroll to position [7618, 0]
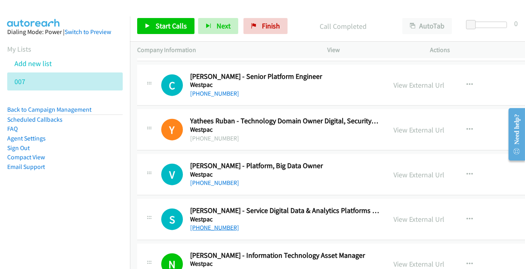
click at [213, 224] on link "[PHONE_NUMBER]" at bounding box center [214, 228] width 49 height 8
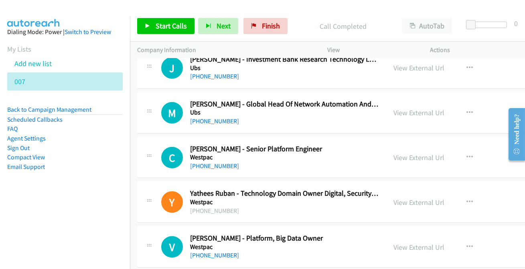
scroll to position [7545, 0]
click at [207, 252] on link "[PHONE_NUMBER]" at bounding box center [214, 256] width 49 height 8
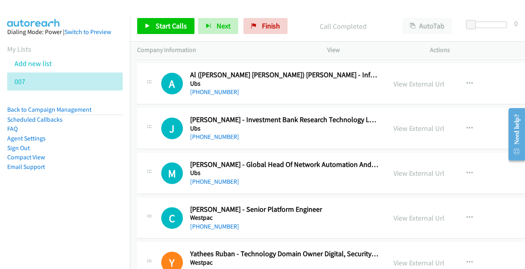
scroll to position [7472, 0]
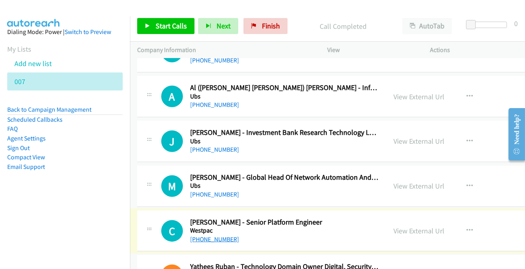
click at [213, 236] on link "[PHONE_NUMBER]" at bounding box center [214, 240] width 49 height 8
click at [207, 191] on link "[PHONE_NUMBER]" at bounding box center [214, 195] width 49 height 8
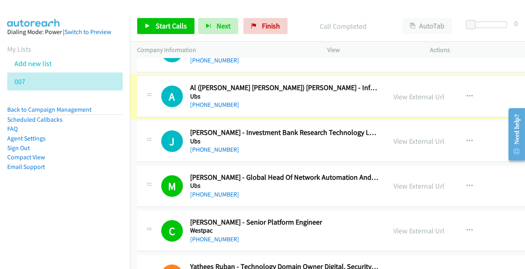
click at [213, 101] on link "[PHONE_NUMBER]" at bounding box center [214, 105] width 49 height 8
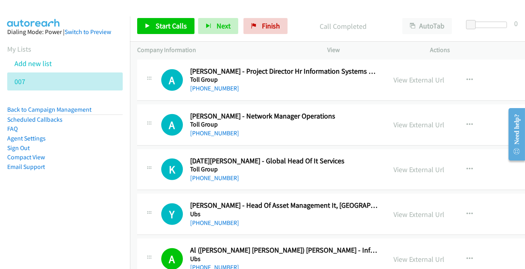
scroll to position [7290, 0]
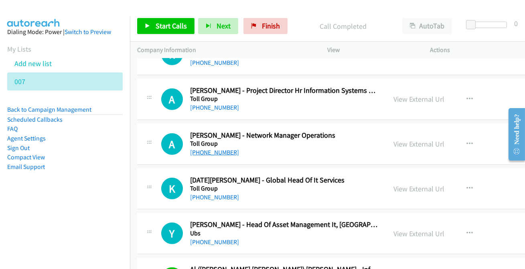
click at [214, 149] on link "[PHONE_NUMBER]" at bounding box center [214, 153] width 49 height 8
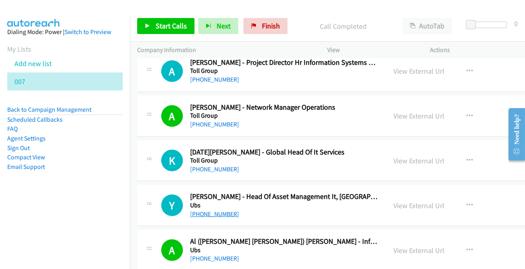
scroll to position [7326, 0]
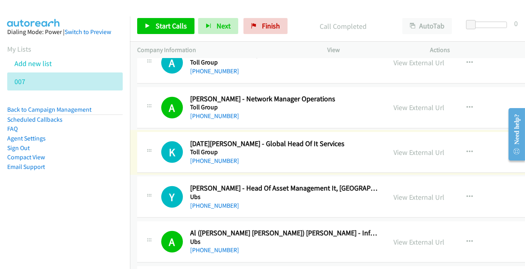
click at [213, 157] on link "[PHONE_NUMBER]" at bounding box center [214, 161] width 49 height 8
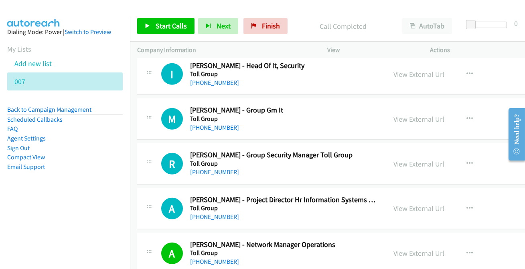
scroll to position [7144, 0]
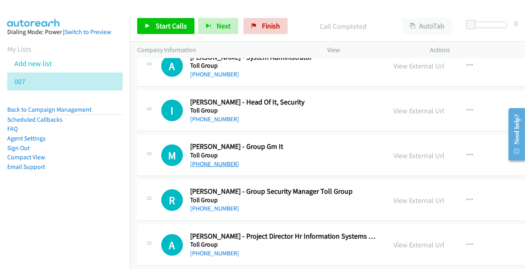
click at [216, 160] on link "[PHONE_NUMBER]" at bounding box center [214, 164] width 49 height 8
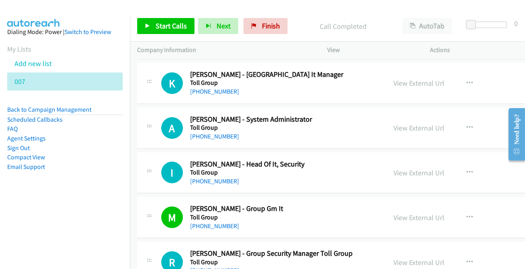
scroll to position [7034, 0]
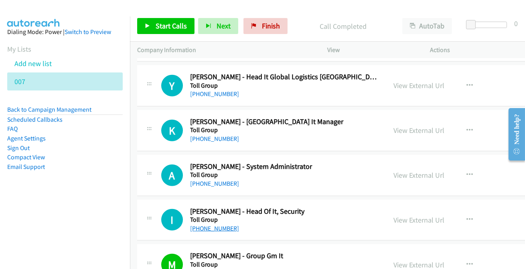
click at [213, 225] on link "[PHONE_NUMBER]" at bounding box center [214, 229] width 49 height 8
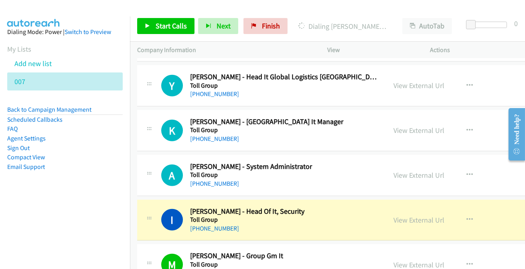
scroll to position [6998, 0]
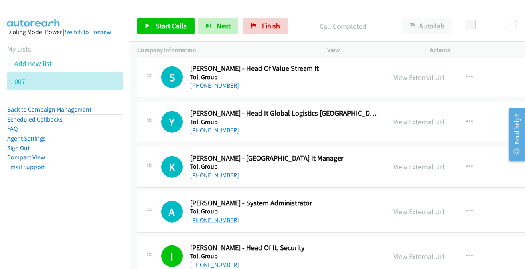
click at [213, 217] on link "[PHONE_NUMBER]" at bounding box center [214, 221] width 49 height 8
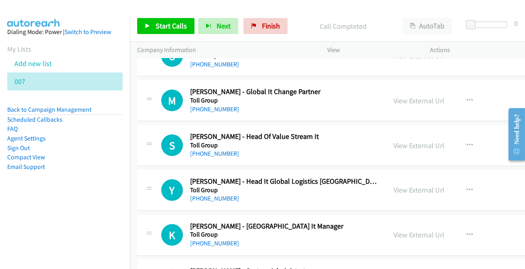
scroll to position [6925, 0]
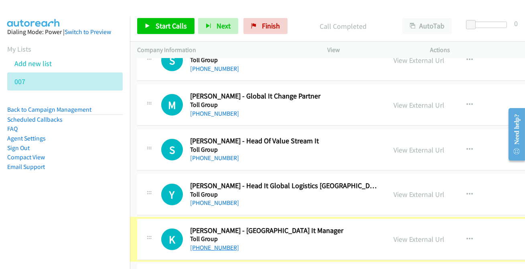
click at [206, 244] on link "[PHONE_NUMBER]" at bounding box center [214, 248] width 49 height 8
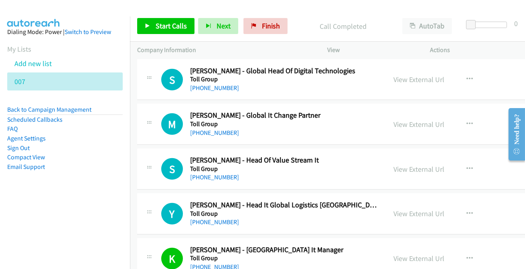
scroll to position [6889, 0]
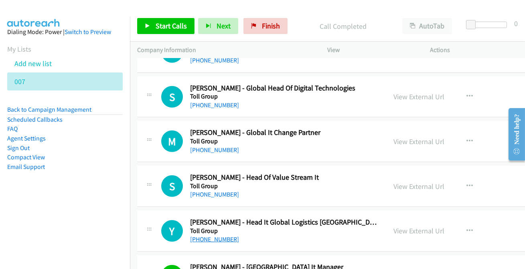
click at [219, 236] on link "[PHONE_NUMBER]" at bounding box center [214, 240] width 49 height 8
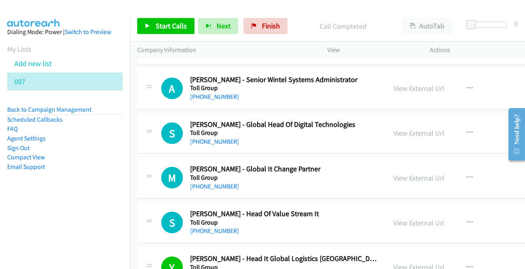
scroll to position [6816, 0]
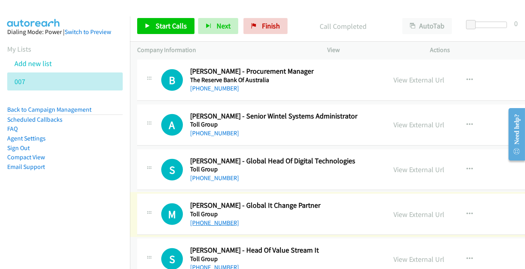
click at [208, 219] on link "[PHONE_NUMBER]" at bounding box center [214, 223] width 49 height 8
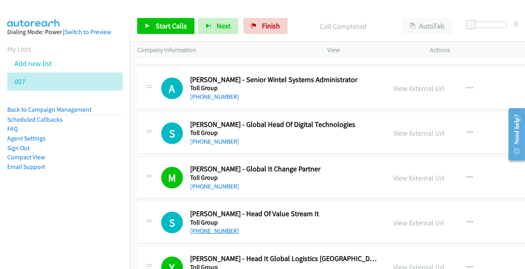
click at [213, 227] on link "[PHONE_NUMBER]" at bounding box center [214, 231] width 49 height 8
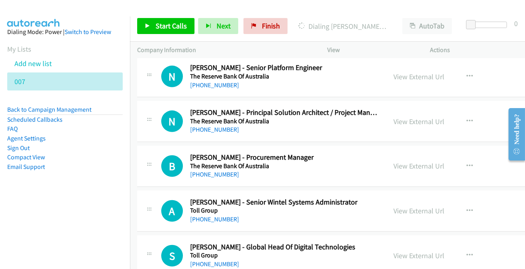
scroll to position [6743, 0]
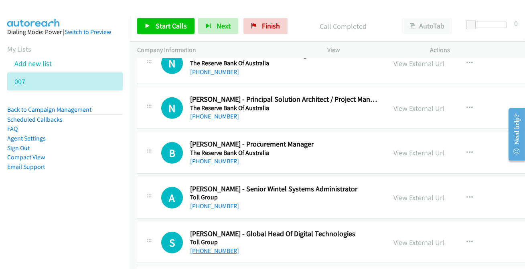
click at [209, 247] on link "[PHONE_NUMBER]" at bounding box center [214, 251] width 49 height 8
click at [215, 203] on link "[PHONE_NUMBER]" at bounding box center [214, 207] width 49 height 8
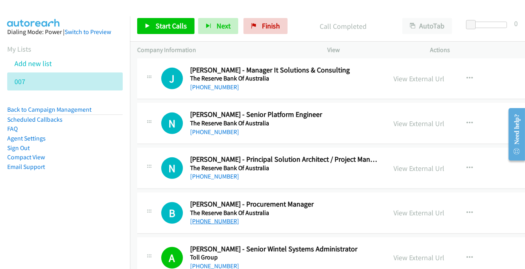
scroll to position [6670, 0]
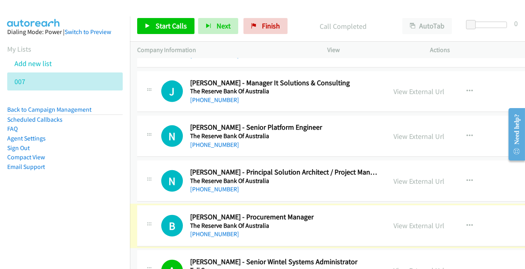
click at [211, 231] on link "[PHONE_NUMBER]" at bounding box center [214, 235] width 49 height 8
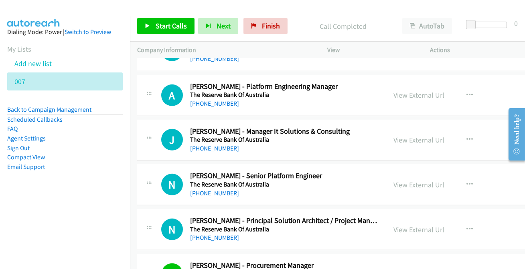
scroll to position [6597, 0]
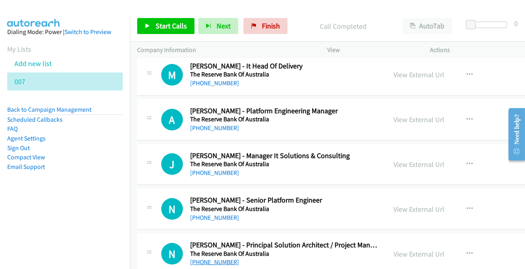
click at [221, 259] on link "[PHONE_NUMBER]" at bounding box center [214, 263] width 49 height 8
click at [224, 214] on link "[PHONE_NUMBER]" at bounding box center [214, 218] width 49 height 8
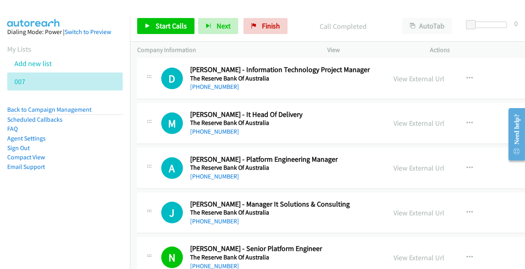
scroll to position [6560, 0]
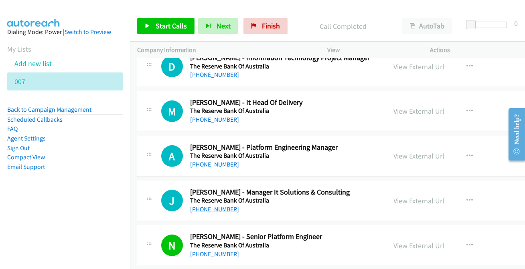
click at [214, 206] on link "[PHONE_NUMBER]" at bounding box center [214, 210] width 49 height 8
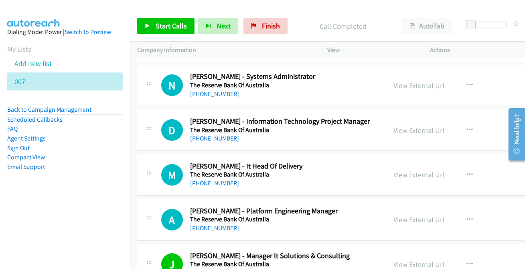
scroll to position [6488, 0]
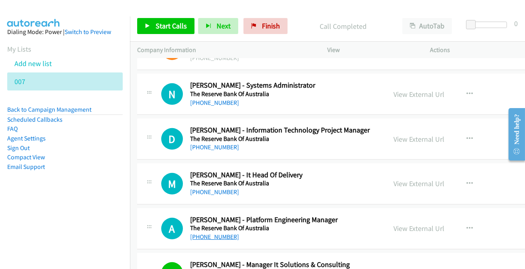
click at [215, 233] on link "[PHONE_NUMBER]" at bounding box center [214, 237] width 49 height 8
click at [112, 202] on aside "Dialing Mode: Power | Switch to Preview My Lists Add new list 007 Back to Campa…" at bounding box center [65, 112] width 130 height 192
click at [213, 99] on link "[PHONE_NUMBER]" at bounding box center [214, 103] width 49 height 8
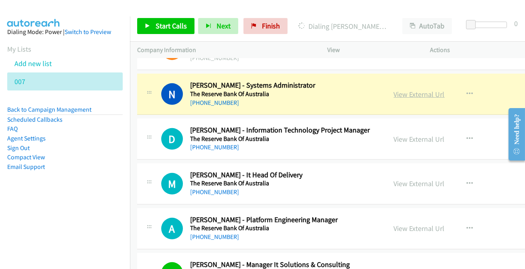
click at [400, 90] on link "View External Url" at bounding box center [419, 94] width 51 height 9
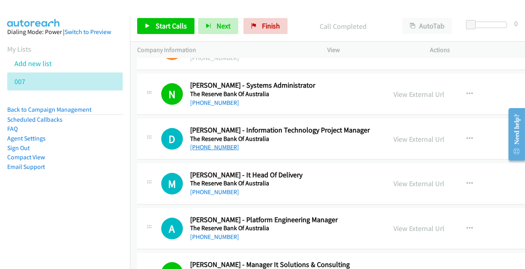
click at [208, 144] on link "[PHONE_NUMBER]" at bounding box center [214, 148] width 49 height 8
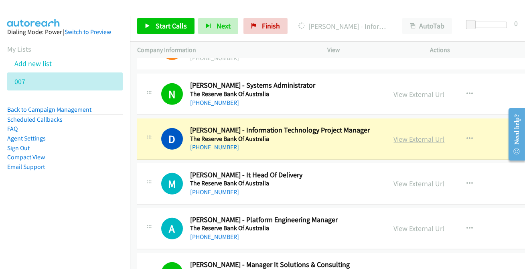
click at [401, 135] on link "View External Url" at bounding box center [419, 139] width 51 height 9
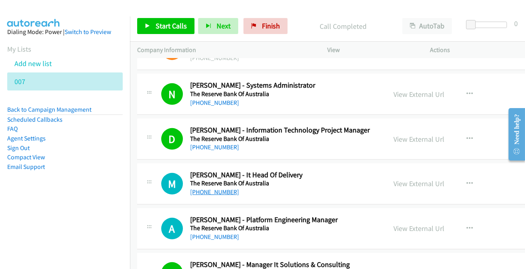
click at [208, 188] on link "[PHONE_NUMBER]" at bounding box center [214, 192] width 49 height 8
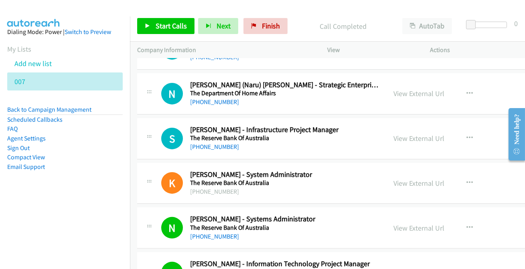
scroll to position [6342, 0]
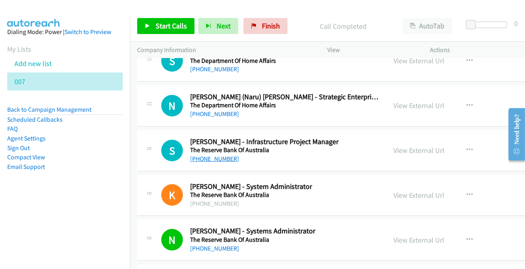
click at [217, 155] on link "[PHONE_NUMBER]" at bounding box center [214, 159] width 49 height 8
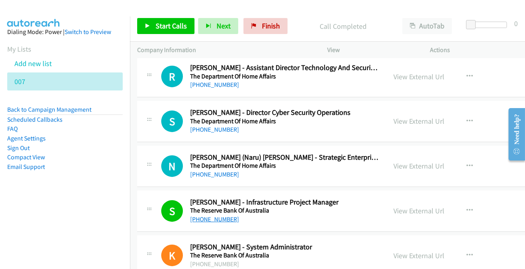
scroll to position [6232, 0]
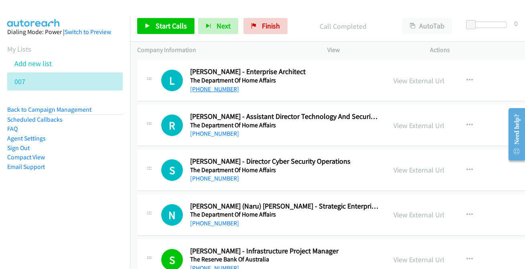
click at [220, 85] on link "[PHONE_NUMBER]" at bounding box center [214, 89] width 49 height 8
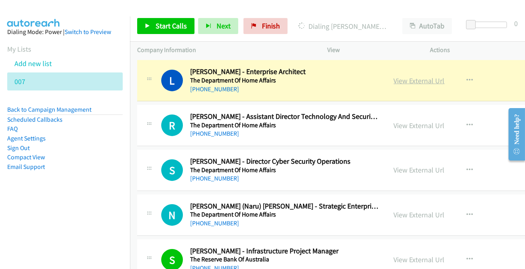
click at [423, 76] on link "View External Url" at bounding box center [419, 80] width 51 height 9
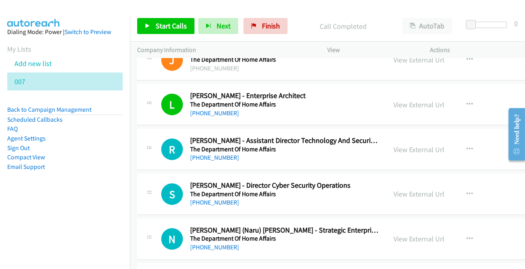
scroll to position [6196, 0]
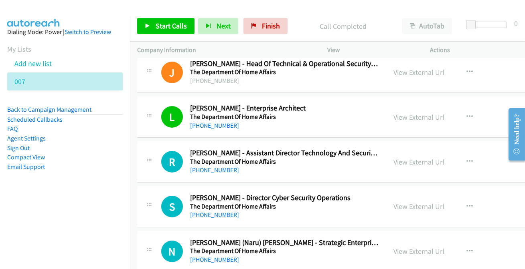
drag, startPoint x: 207, startPoint y: 253, endPoint x: 192, endPoint y: 258, distance: 15.9
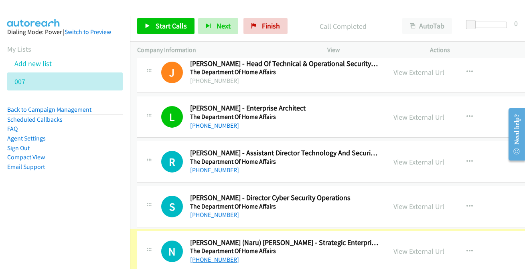
click at [203, 256] on link "[PHONE_NUMBER]" at bounding box center [214, 260] width 49 height 8
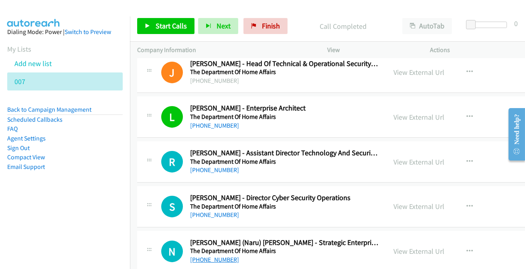
click at [213, 256] on link "[PHONE_NUMBER]" at bounding box center [214, 260] width 49 height 8
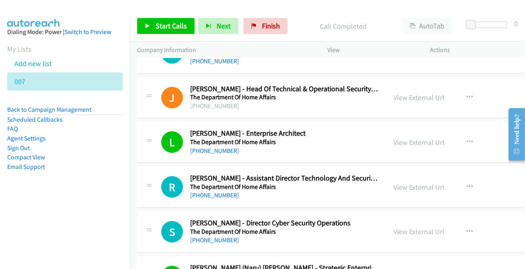
scroll to position [6159, 0]
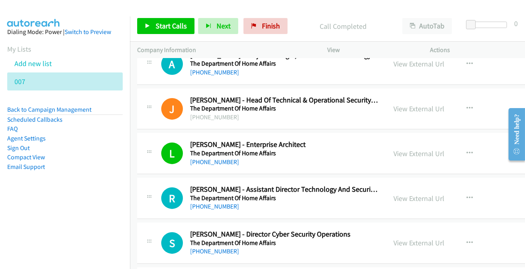
click at [221, 249] on div "S Callback Scheduled Shyvone Forster - Director Cyber Security Operations The D…" at bounding box center [372, 243] width 470 height 41
click at [222, 248] on link "[PHONE_NUMBER]" at bounding box center [214, 252] width 49 height 8
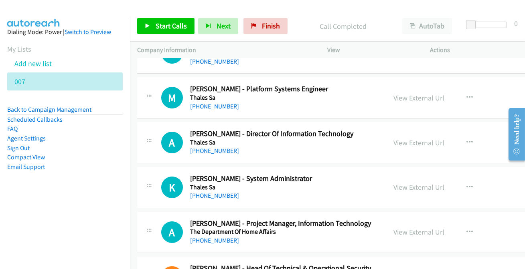
scroll to position [5977, 0]
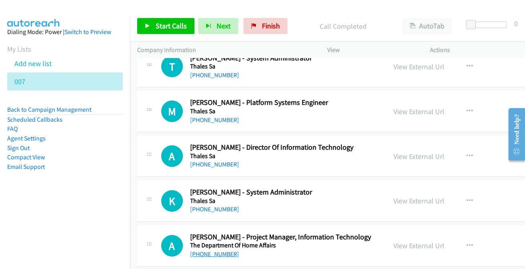
click at [224, 251] on link "[PHONE_NUMBER]" at bounding box center [214, 255] width 49 height 8
click at [215, 206] on link "[PHONE_NUMBER]" at bounding box center [214, 210] width 49 height 8
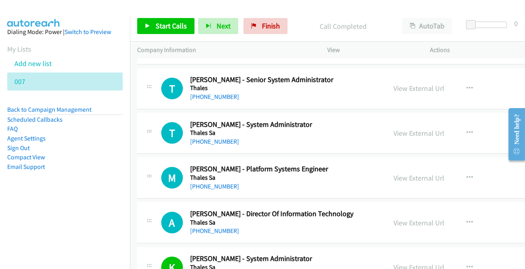
scroll to position [5904, 0]
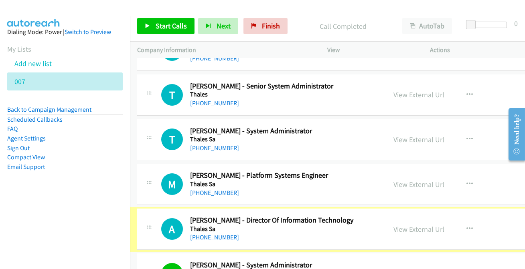
click at [207, 234] on link "[PHONE_NUMBER]" at bounding box center [214, 238] width 49 height 8
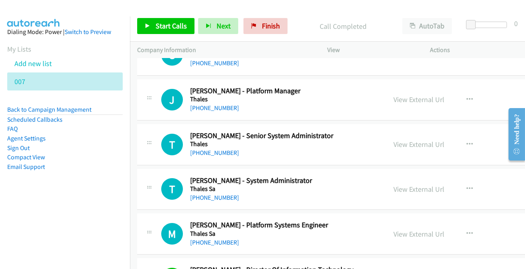
scroll to position [5868, 0]
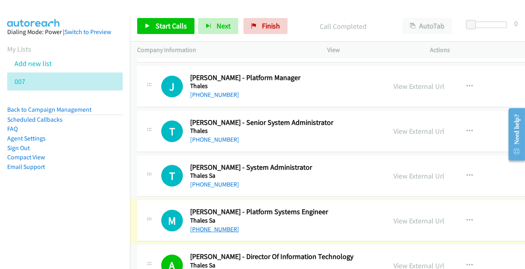
click at [213, 226] on link "[PHONE_NUMBER]" at bounding box center [214, 230] width 49 height 8
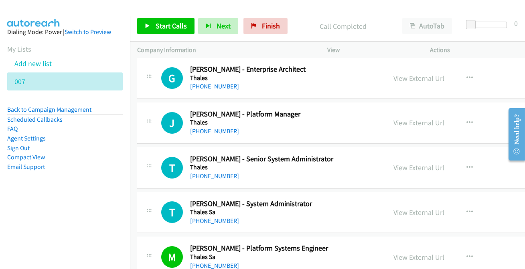
scroll to position [5795, 0]
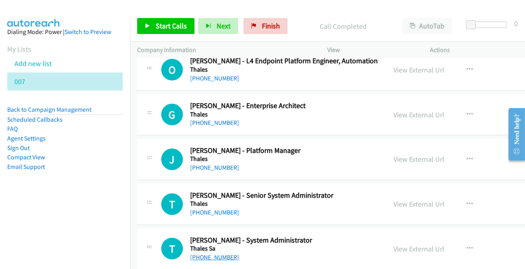
click at [208, 254] on link "[PHONE_NUMBER]" at bounding box center [214, 258] width 49 height 8
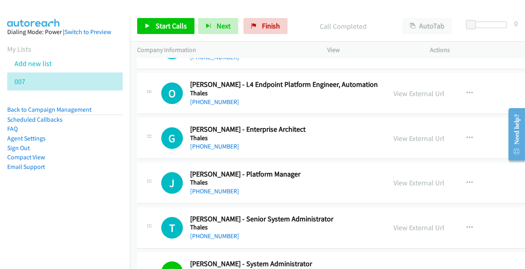
scroll to position [5758, 0]
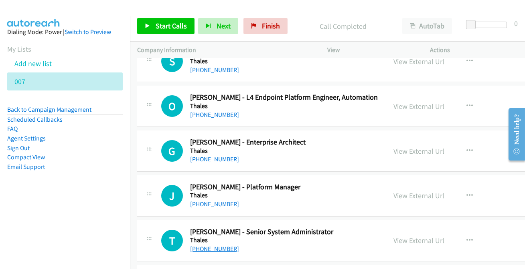
click at [203, 245] on link "[PHONE_NUMBER]" at bounding box center [214, 249] width 49 height 8
click at [218, 200] on link "[PHONE_NUMBER]" at bounding box center [214, 204] width 49 height 8
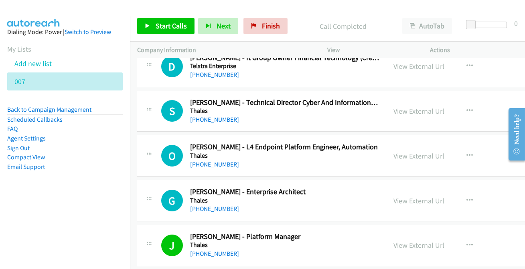
scroll to position [5686, 0]
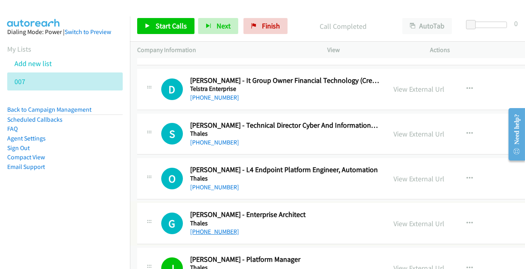
click at [217, 228] on link "[PHONE_NUMBER]" at bounding box center [214, 232] width 49 height 8
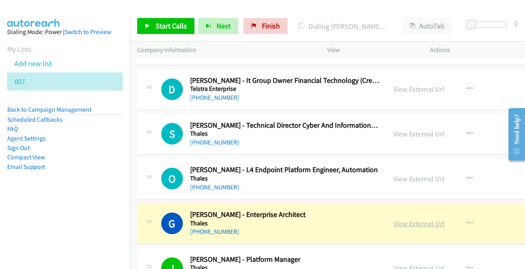
click at [407, 219] on link "View External Url" at bounding box center [419, 223] width 51 height 9
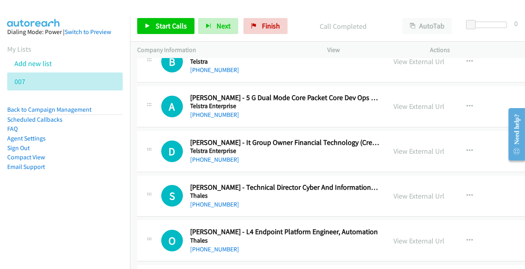
scroll to position [5613, 0]
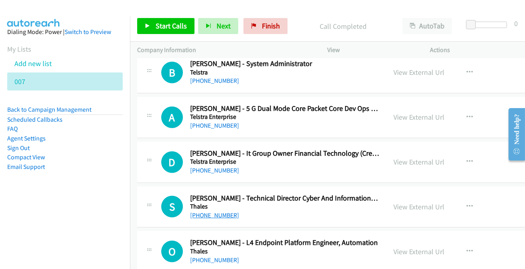
click at [215, 212] on link "[PHONE_NUMBER]" at bounding box center [214, 216] width 49 height 8
click at [199, 212] on link "[PHONE_NUMBER]" at bounding box center [214, 216] width 49 height 8
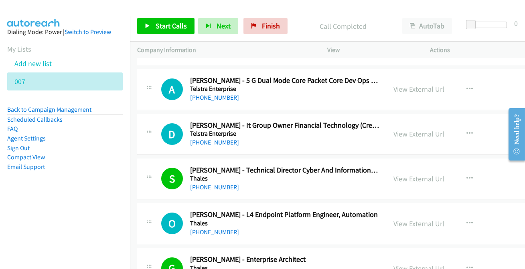
scroll to position [5649, 0]
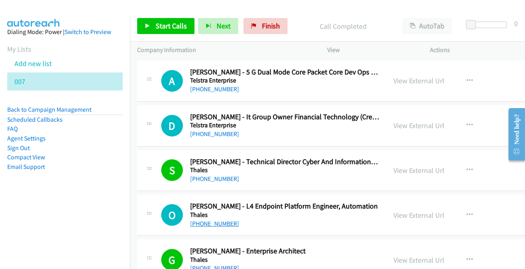
click at [227, 220] on link "[PHONE_NUMBER]" at bounding box center [214, 224] width 49 height 8
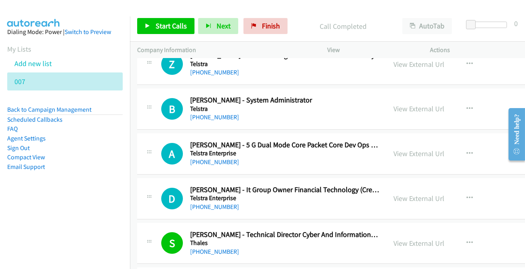
scroll to position [5540, 0]
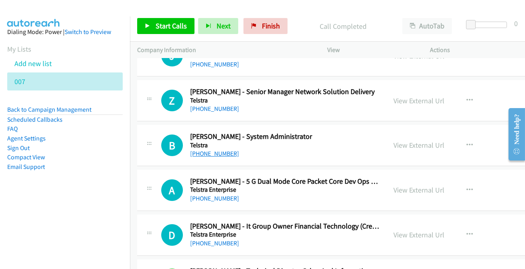
click at [213, 150] on link "[PHONE_NUMBER]" at bounding box center [214, 154] width 49 height 8
click at [208, 105] on link "[PHONE_NUMBER]" at bounding box center [214, 109] width 49 height 8
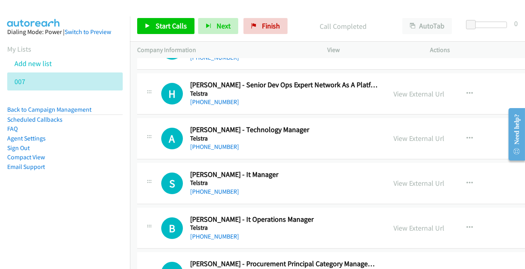
scroll to position [5321, 0]
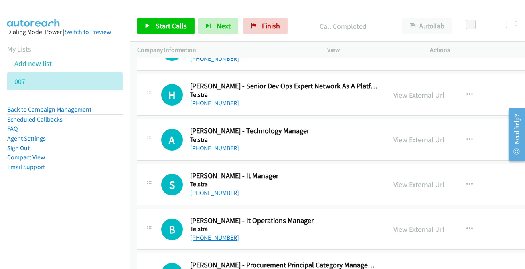
click at [209, 234] on link "[PHONE_NUMBER]" at bounding box center [214, 238] width 49 height 8
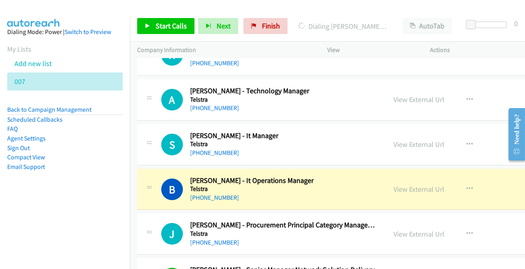
scroll to position [5357, 0]
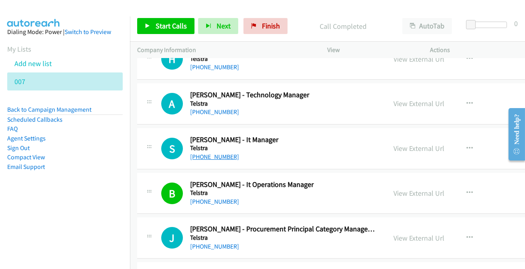
click at [209, 153] on link "[PHONE_NUMBER]" at bounding box center [214, 157] width 49 height 8
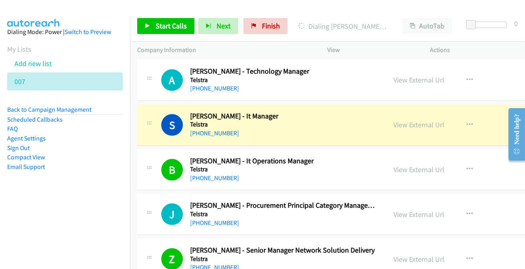
scroll to position [5394, 0]
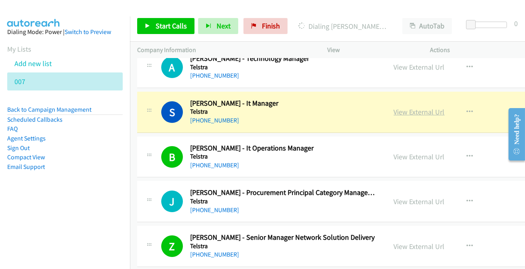
click at [416, 107] on link "View External Url" at bounding box center [419, 111] width 51 height 9
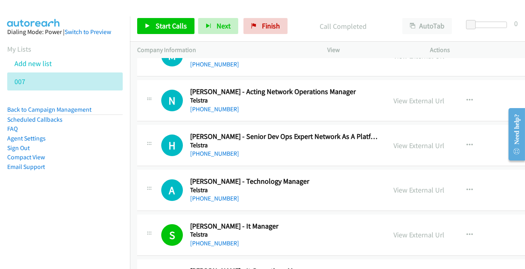
scroll to position [5248, 0]
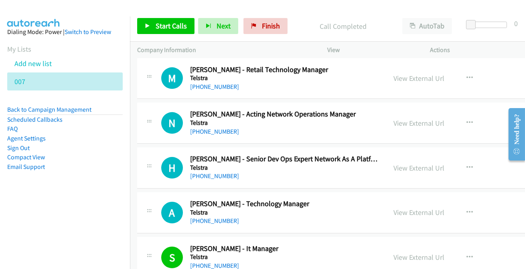
drag, startPoint x: 100, startPoint y: 4, endPoint x: 111, endPoint y: 266, distance: 262.5
click at [62, 230] on nav "Dialing Mode: Power | Switch to Preview My Lists Add new list 007 Back to Campa…" at bounding box center [65, 150] width 130 height 269
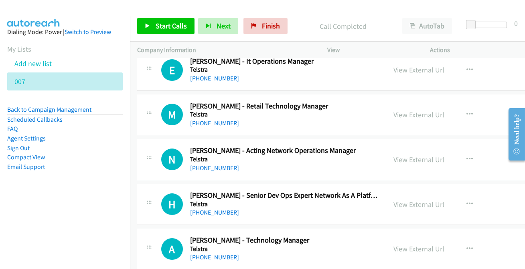
click at [213, 254] on link "[PHONE_NUMBER]" at bounding box center [214, 258] width 49 height 8
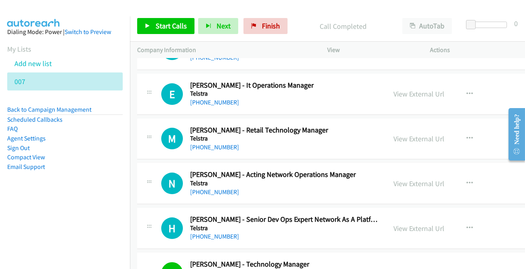
scroll to position [5175, 0]
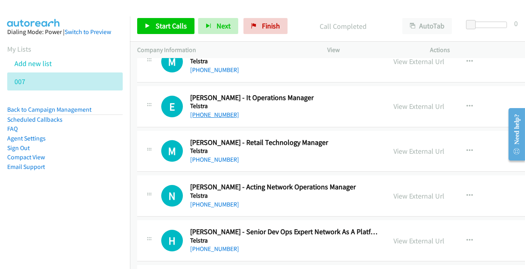
click at [208, 111] on link "[PHONE_NUMBER]" at bounding box center [214, 115] width 49 height 8
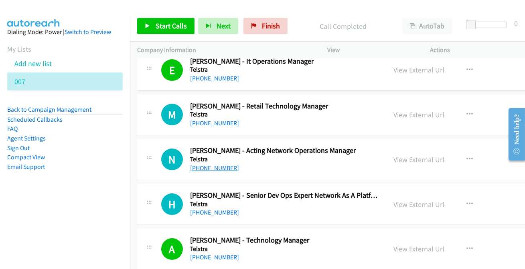
click at [213, 164] on link "[PHONE_NUMBER]" at bounding box center [214, 168] width 49 height 8
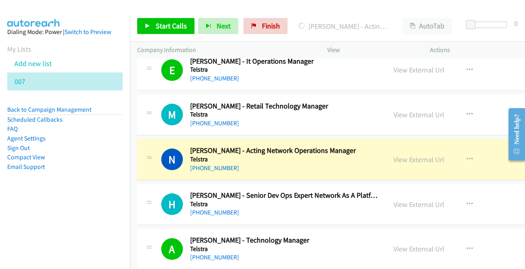
scroll to position [5248, 0]
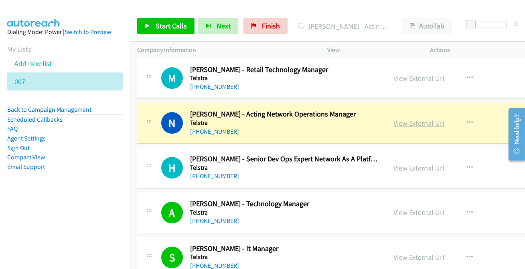
click at [407, 119] on link "View External Url" at bounding box center [419, 123] width 51 height 9
click at [414, 119] on link "View External Url" at bounding box center [419, 123] width 51 height 9
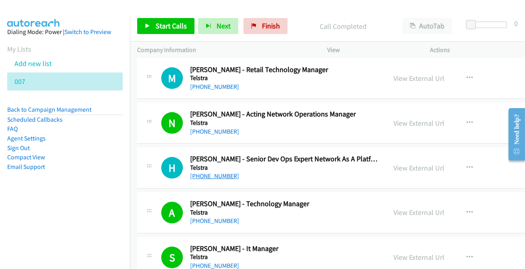
click at [221, 172] on link "[PHONE_NUMBER]" at bounding box center [214, 176] width 49 height 8
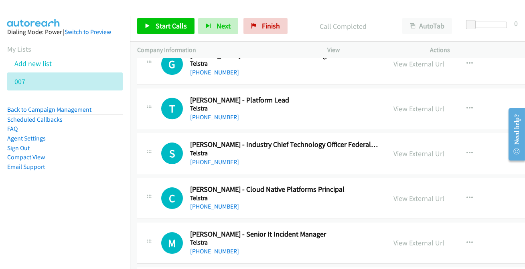
scroll to position [4993, 0]
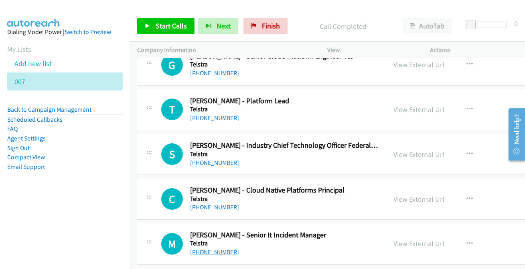
click at [222, 249] on link "[PHONE_NUMBER]" at bounding box center [214, 253] width 49 height 8
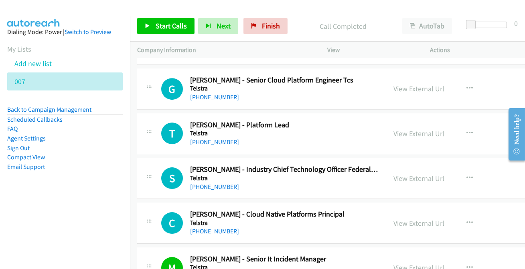
scroll to position [4956, 0]
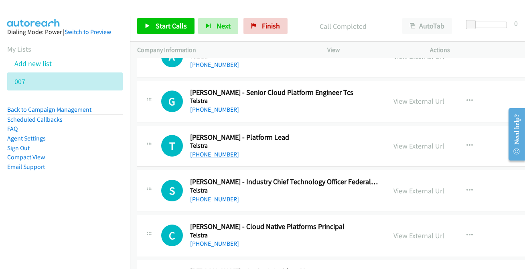
drag, startPoint x: 210, startPoint y: 103, endPoint x: 230, endPoint y: 144, distance: 46.3
click at [204, 106] on link "[PHONE_NUMBER]" at bounding box center [214, 110] width 49 height 8
click at [212, 196] on link "[PHONE_NUMBER]" at bounding box center [214, 200] width 49 height 8
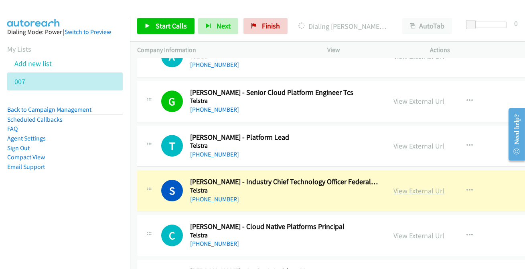
click at [420, 186] on link "View External Url" at bounding box center [419, 190] width 51 height 9
